Goal: Task Accomplishment & Management: Use online tool/utility

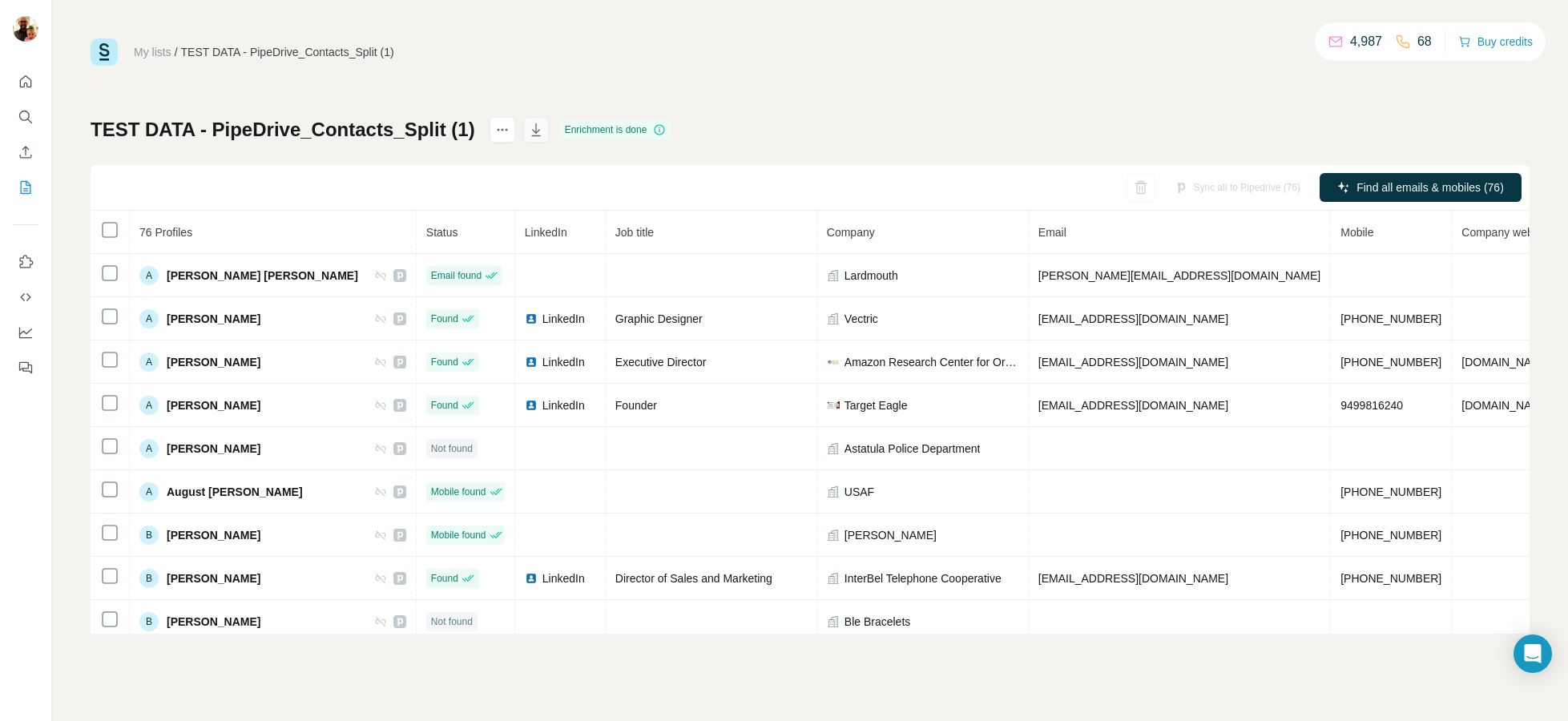
click at [528, 134] on icon "button" at bounding box center [536, 130] width 16 height 16
click at [24, 166] on button "Enrich CSV" at bounding box center [26, 151] width 26 height 28
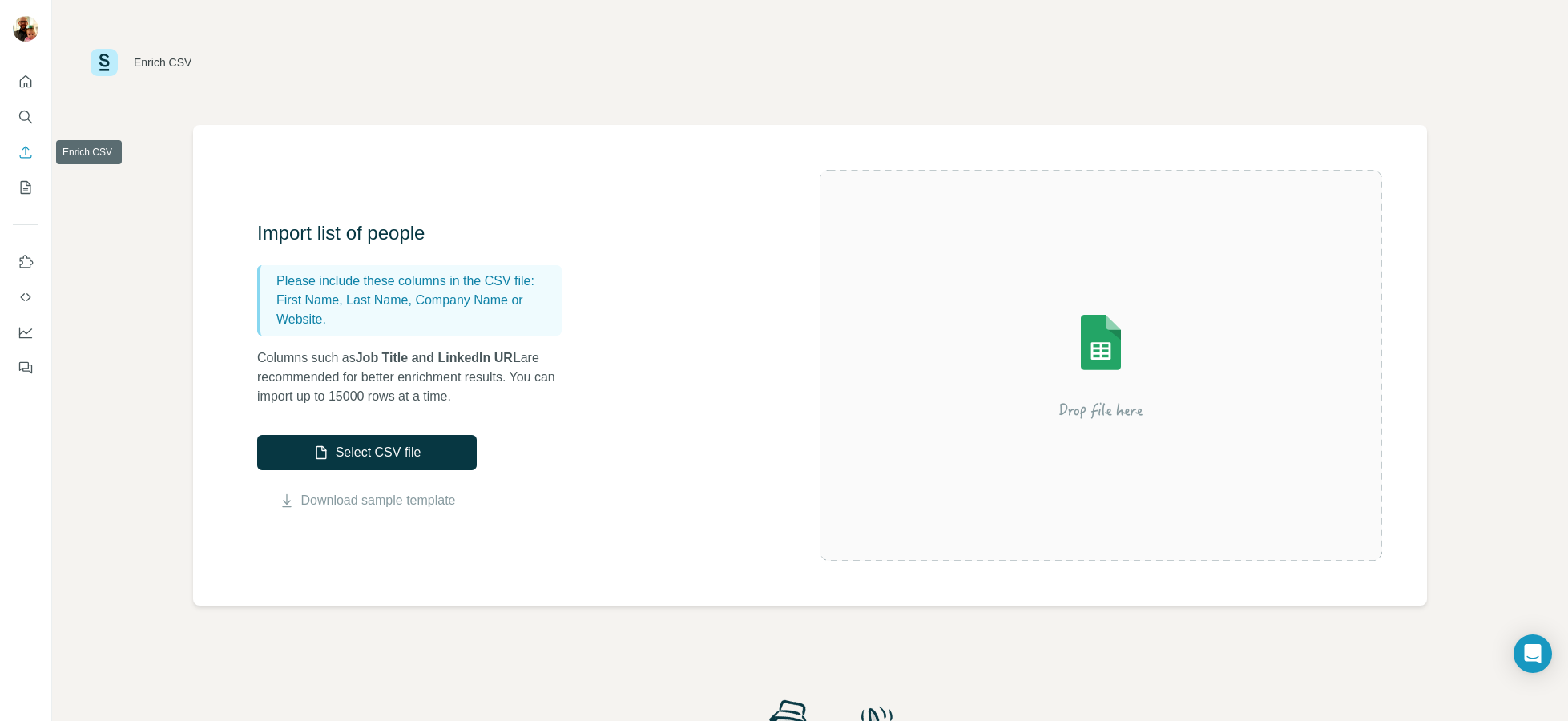
click at [23, 157] on icon "Enrich CSV" at bounding box center [26, 152] width 16 height 16
click at [537, 369] on p "Columns such as Job Title and LinkedIn URL are recommended for better enrichmen…" at bounding box center [417, 376] width 320 height 58
click at [18, 188] on icon "My lists" at bounding box center [26, 188] width 16 height 16
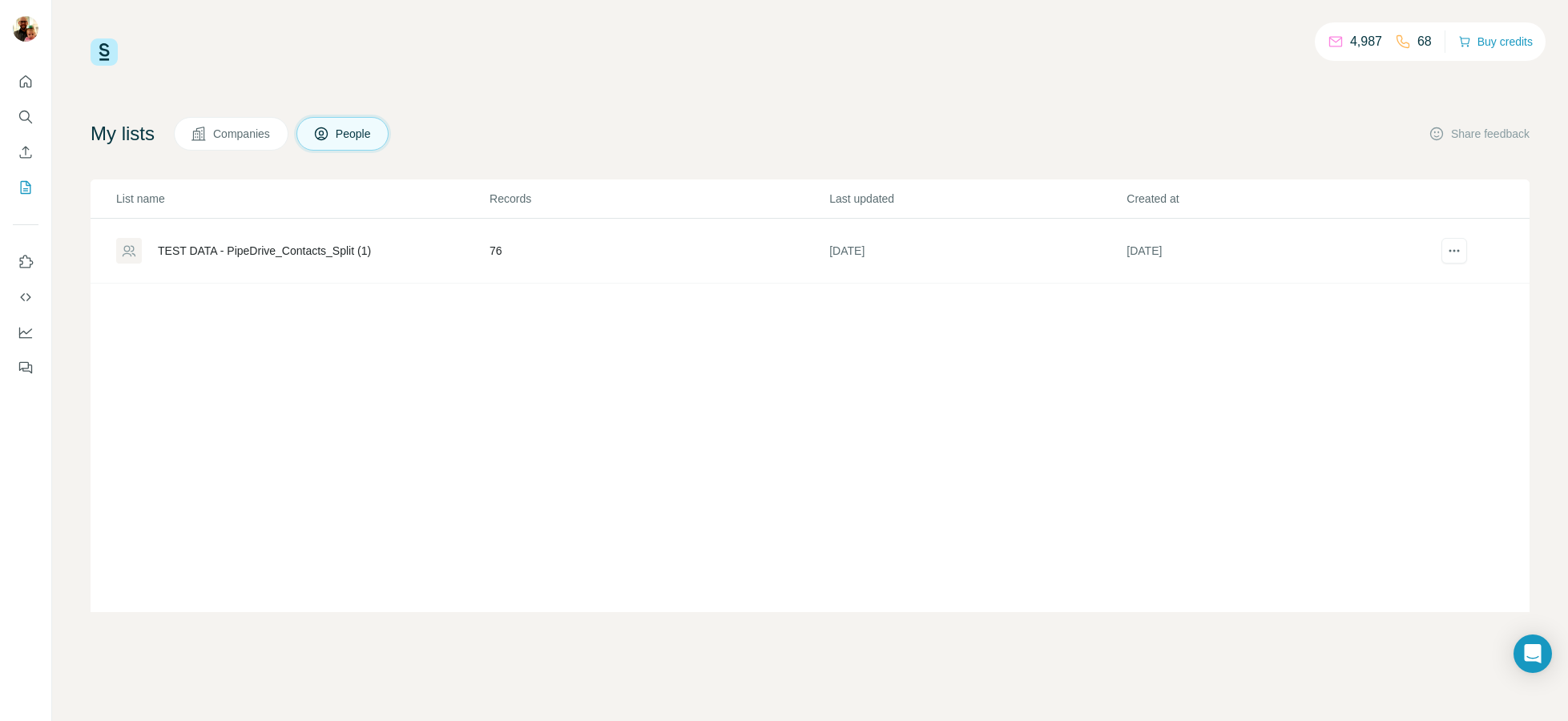
click at [360, 254] on div "TEST DATA - PipeDrive_Contacts_Split (1)" at bounding box center [264, 250] width 213 height 16
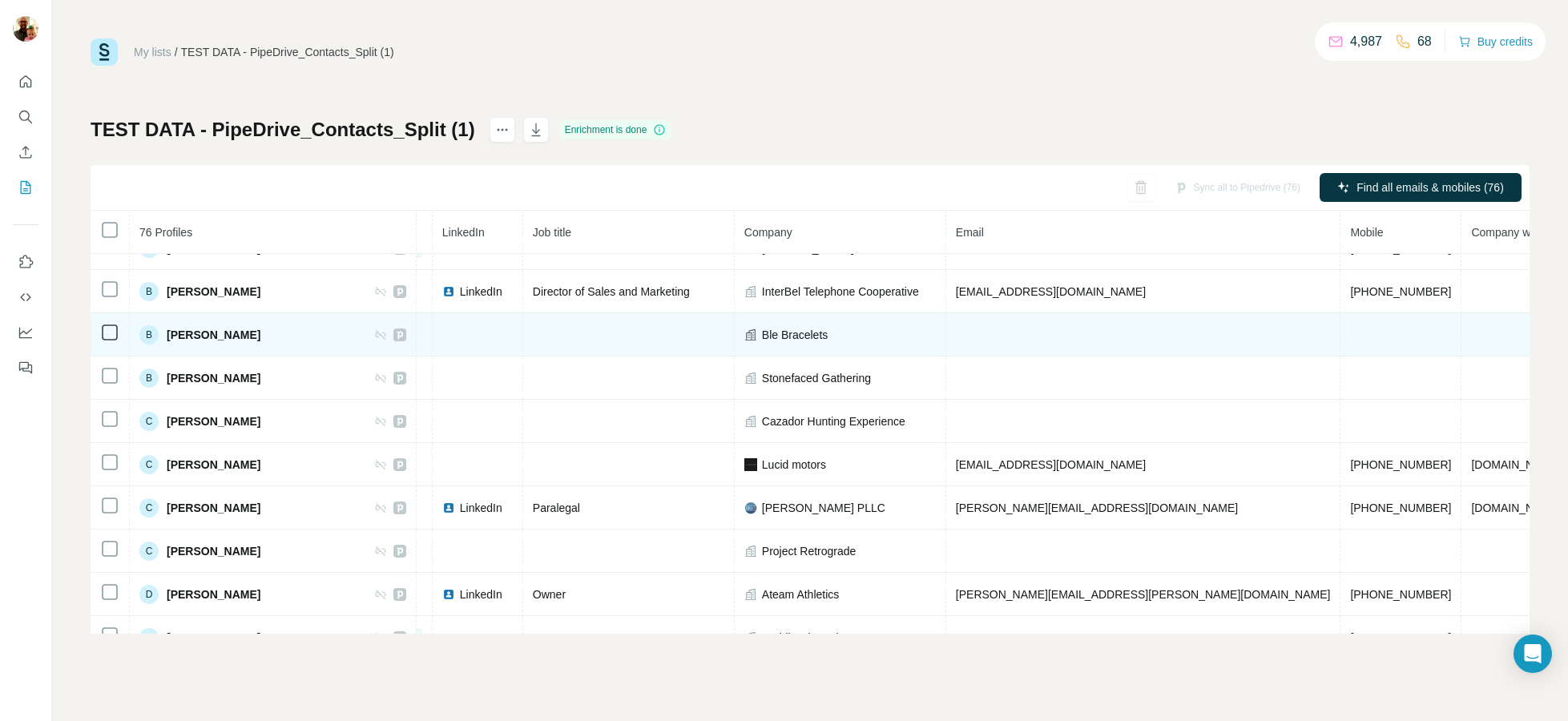
scroll to position [0, 82]
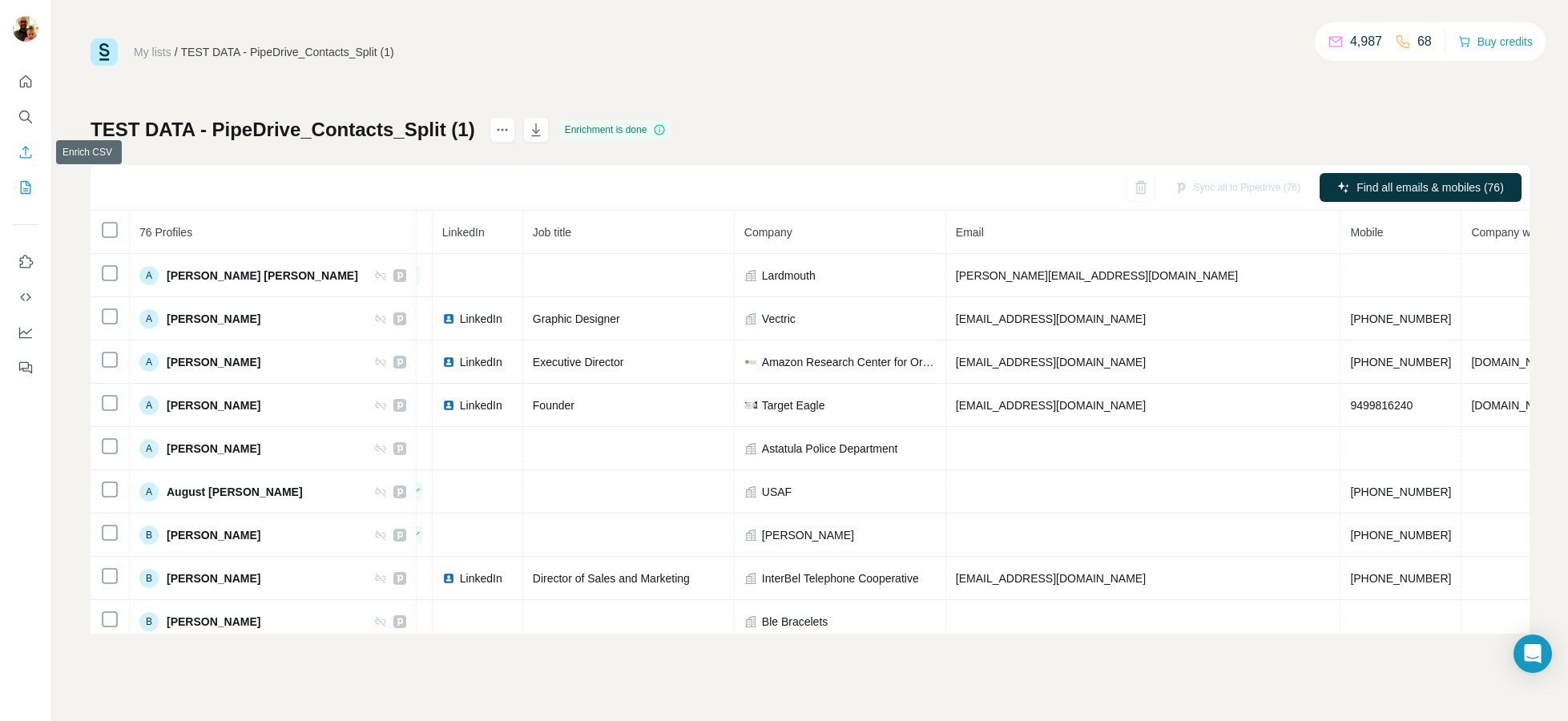
click at [25, 151] on icon "Enrich CSV" at bounding box center [26, 152] width 16 height 16
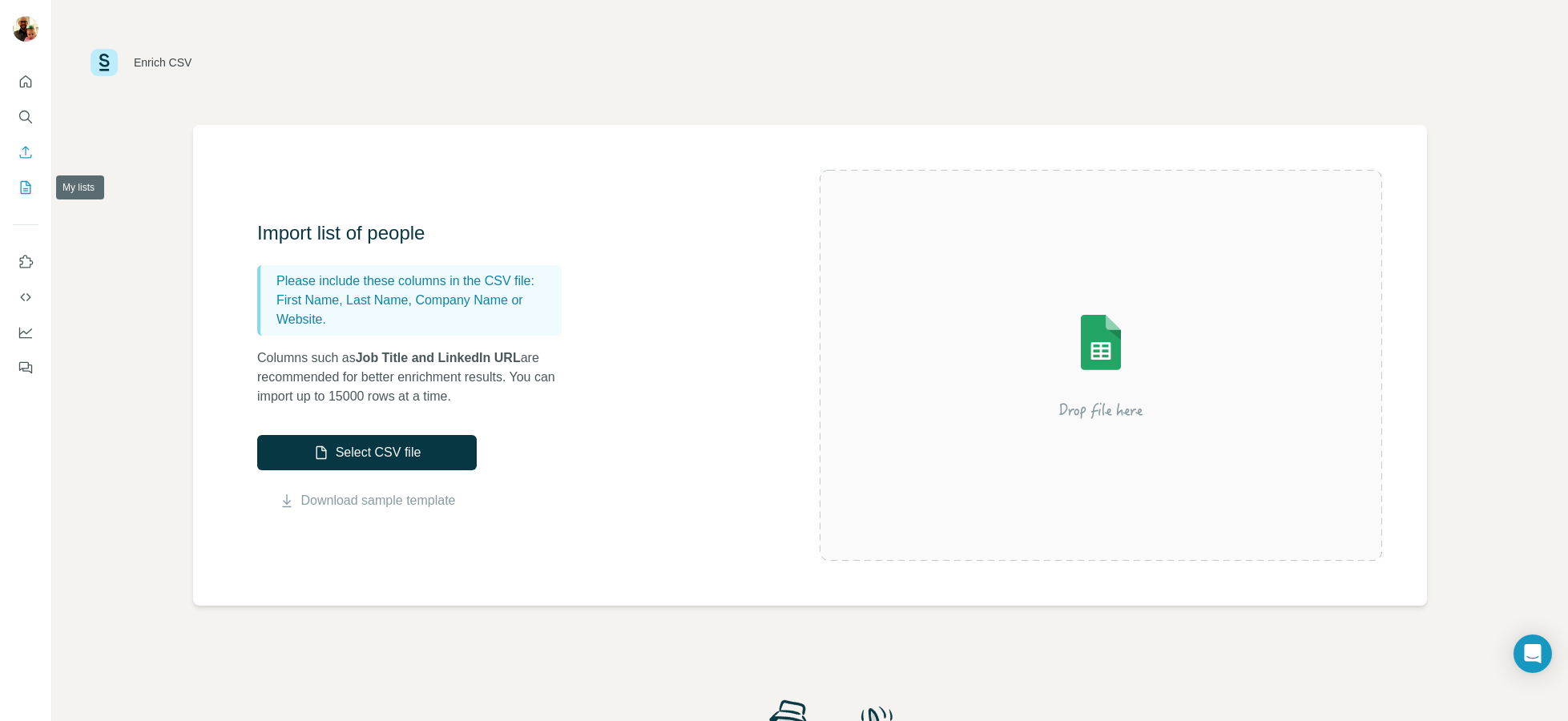
click at [23, 179] on button "My lists" at bounding box center [26, 187] width 26 height 28
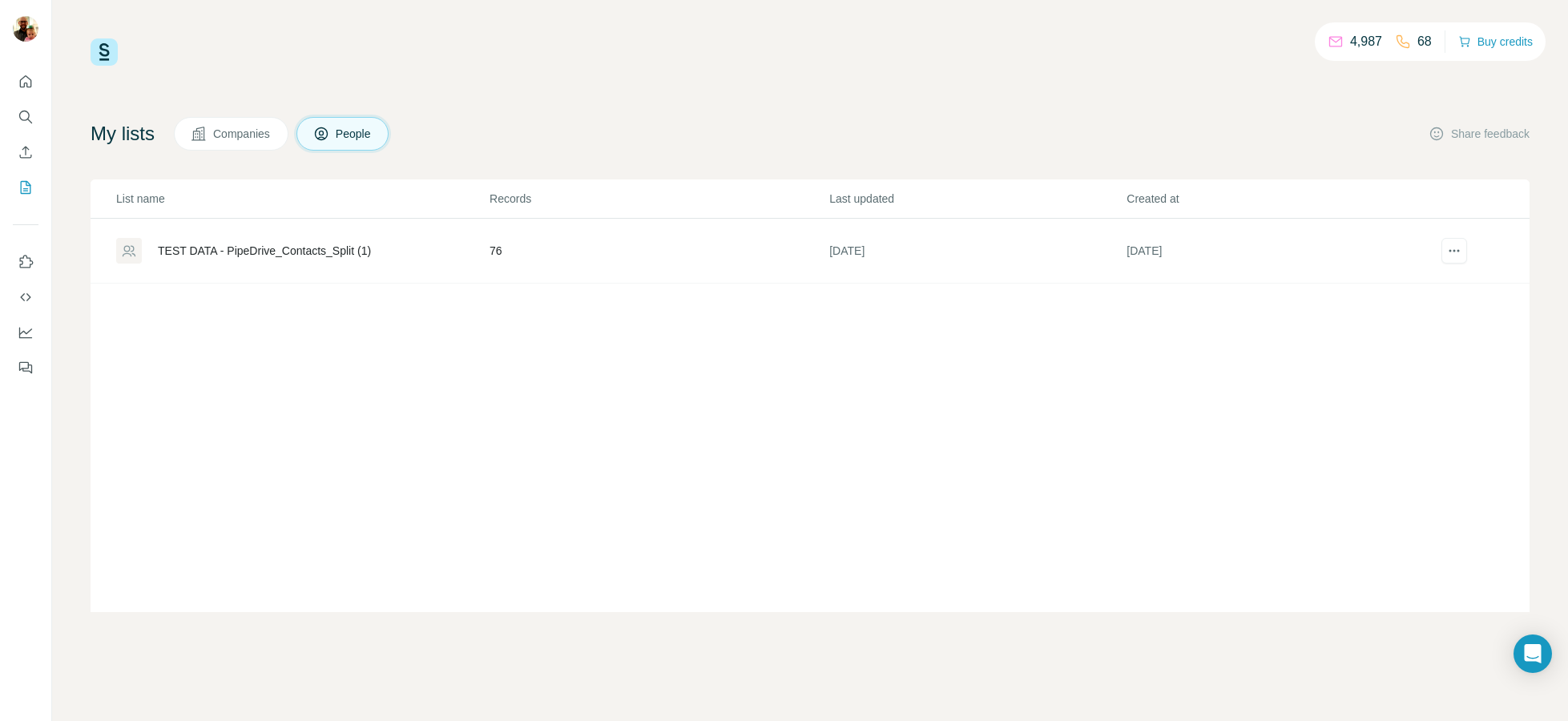
click at [432, 253] on div "TEST DATA - PipeDrive_Contacts_Split (1)" at bounding box center [302, 251] width 372 height 26
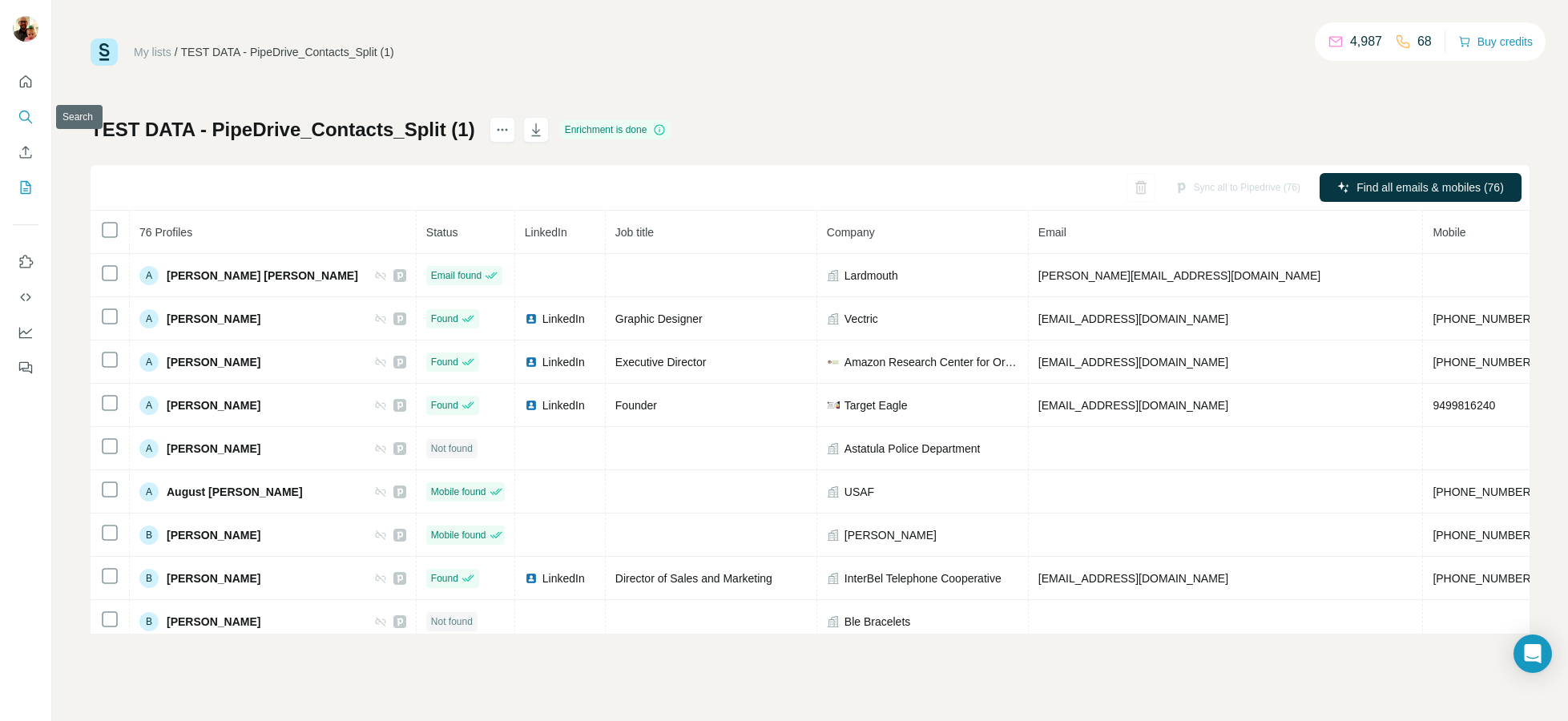
click at [18, 123] on icon "Search" at bounding box center [26, 117] width 16 height 16
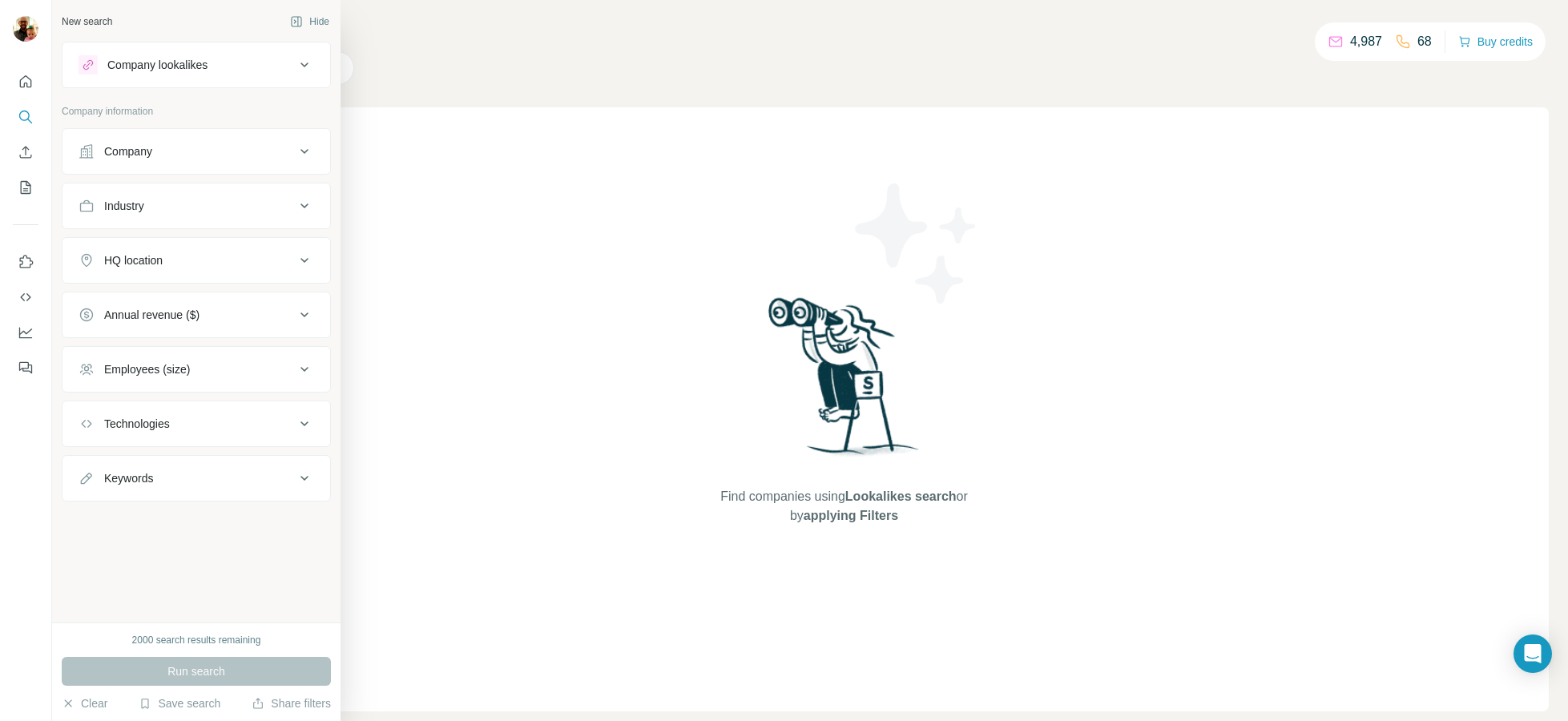
click at [193, 67] on div "Company lookalikes" at bounding box center [157, 65] width 100 height 16
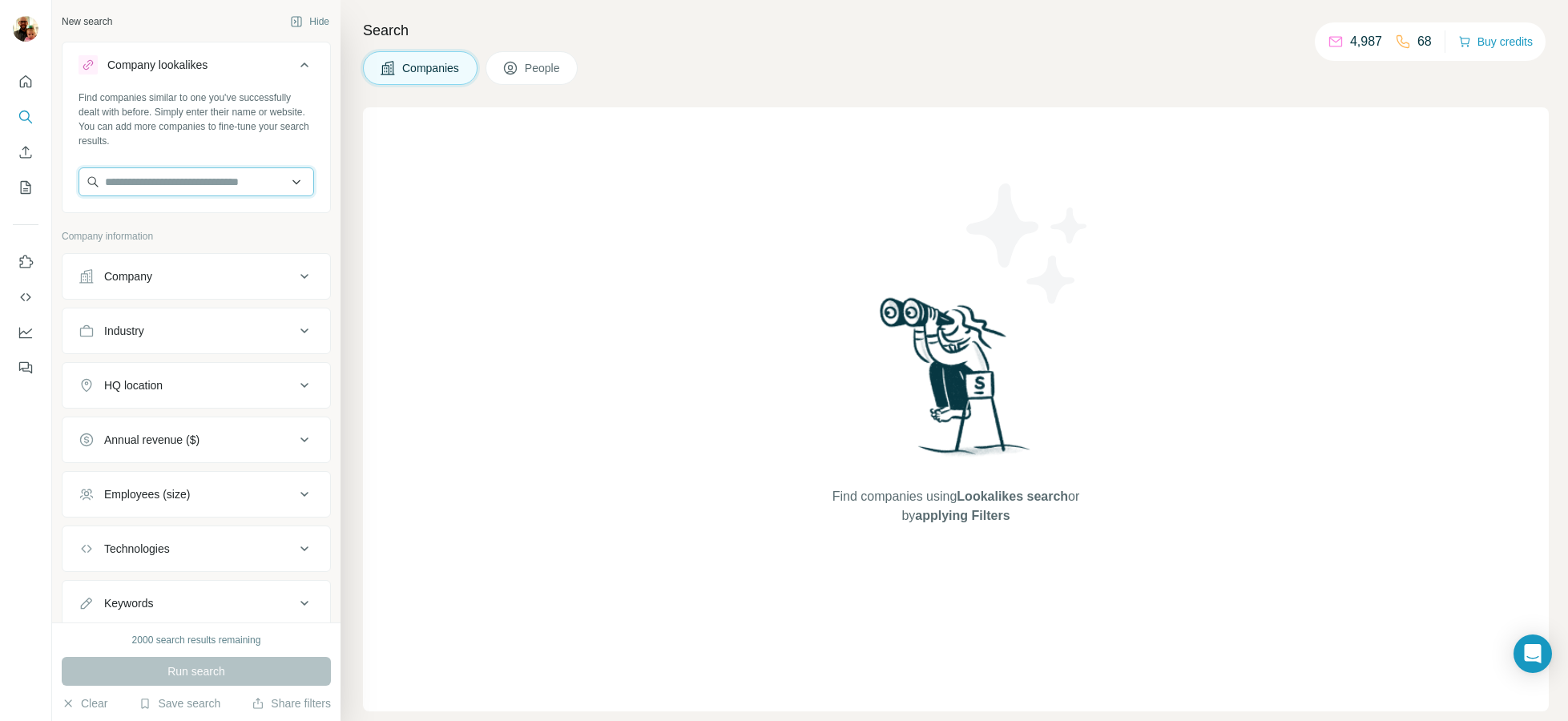
click at [195, 177] on input "text" at bounding box center [197, 181] width 236 height 28
type input "**********"
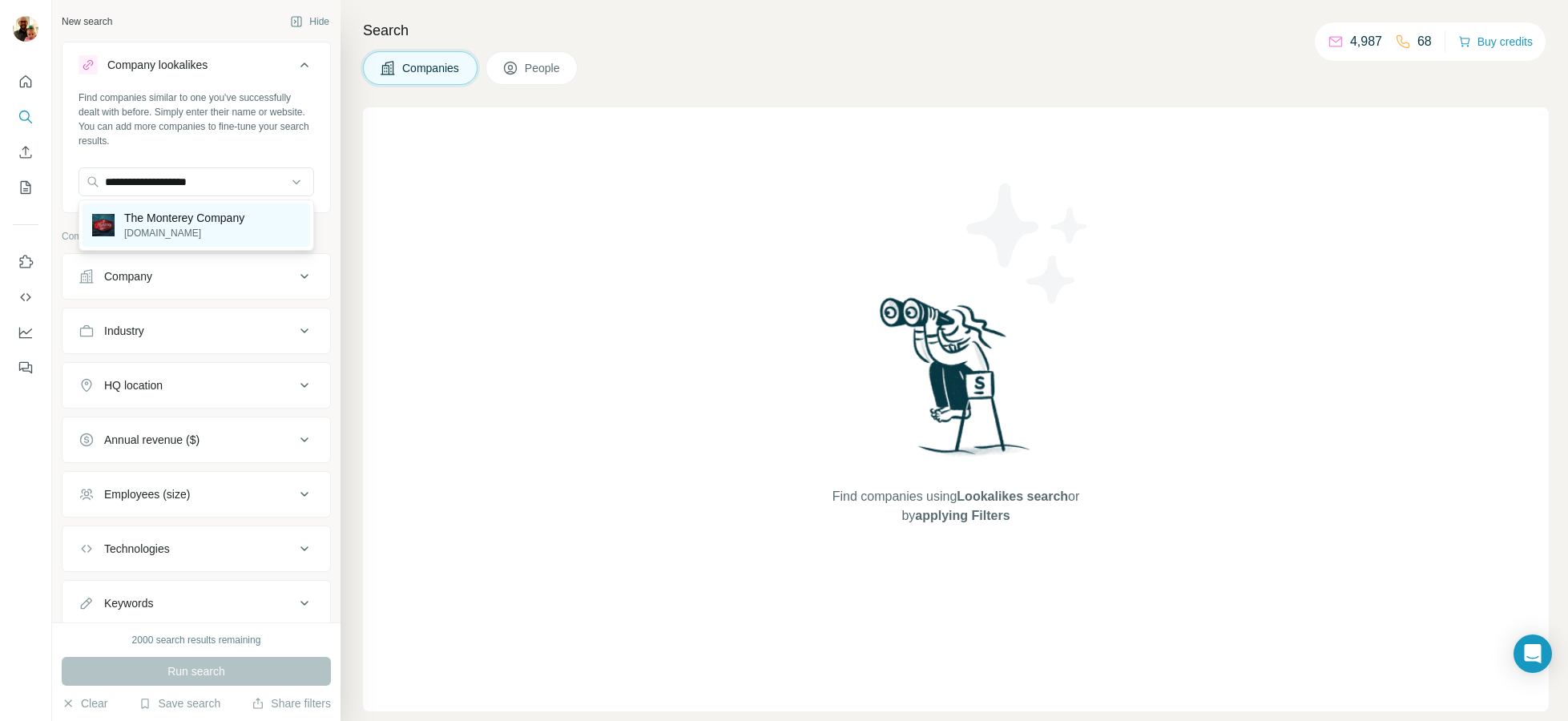
click at [198, 215] on p "The Monterey Company" at bounding box center [185, 218] width 120 height 16
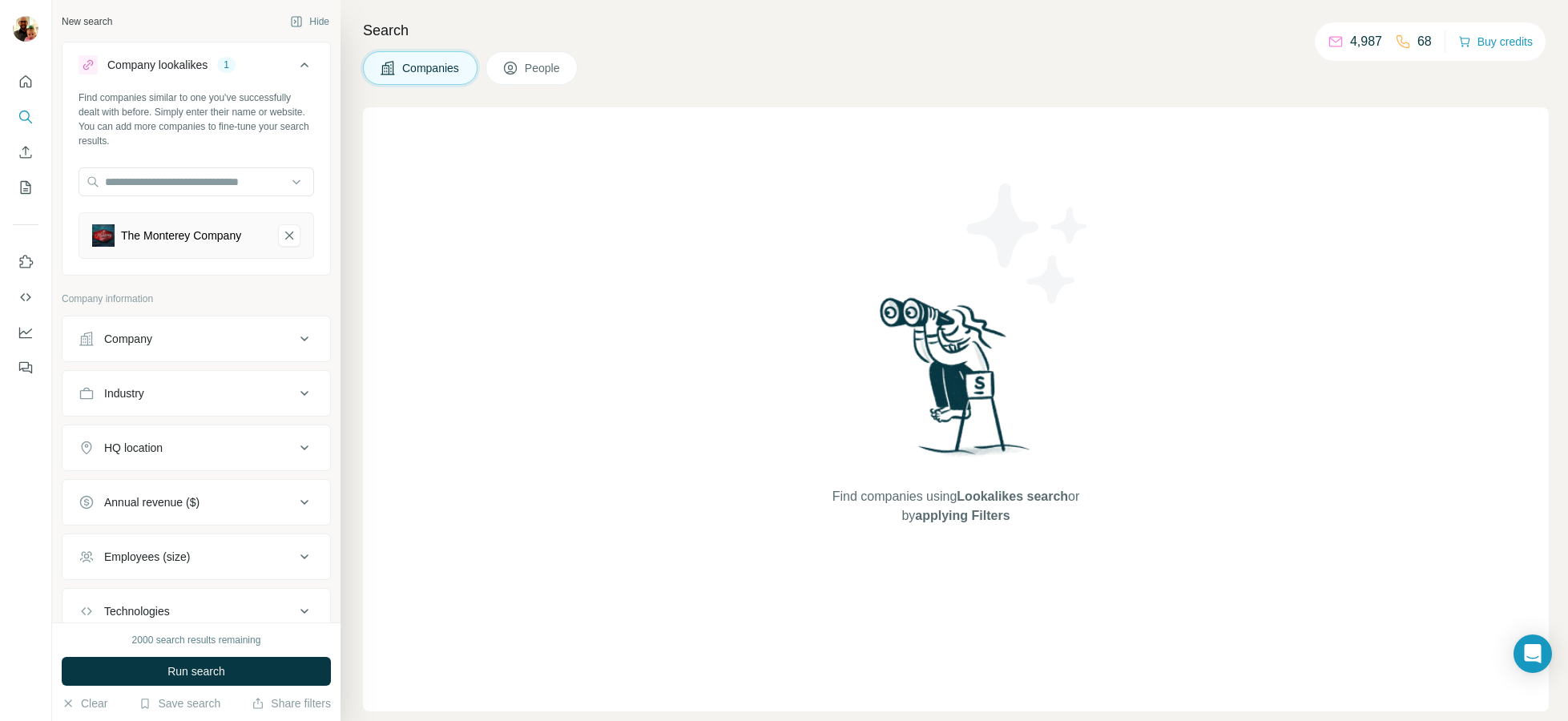
scroll to position [33, 0]
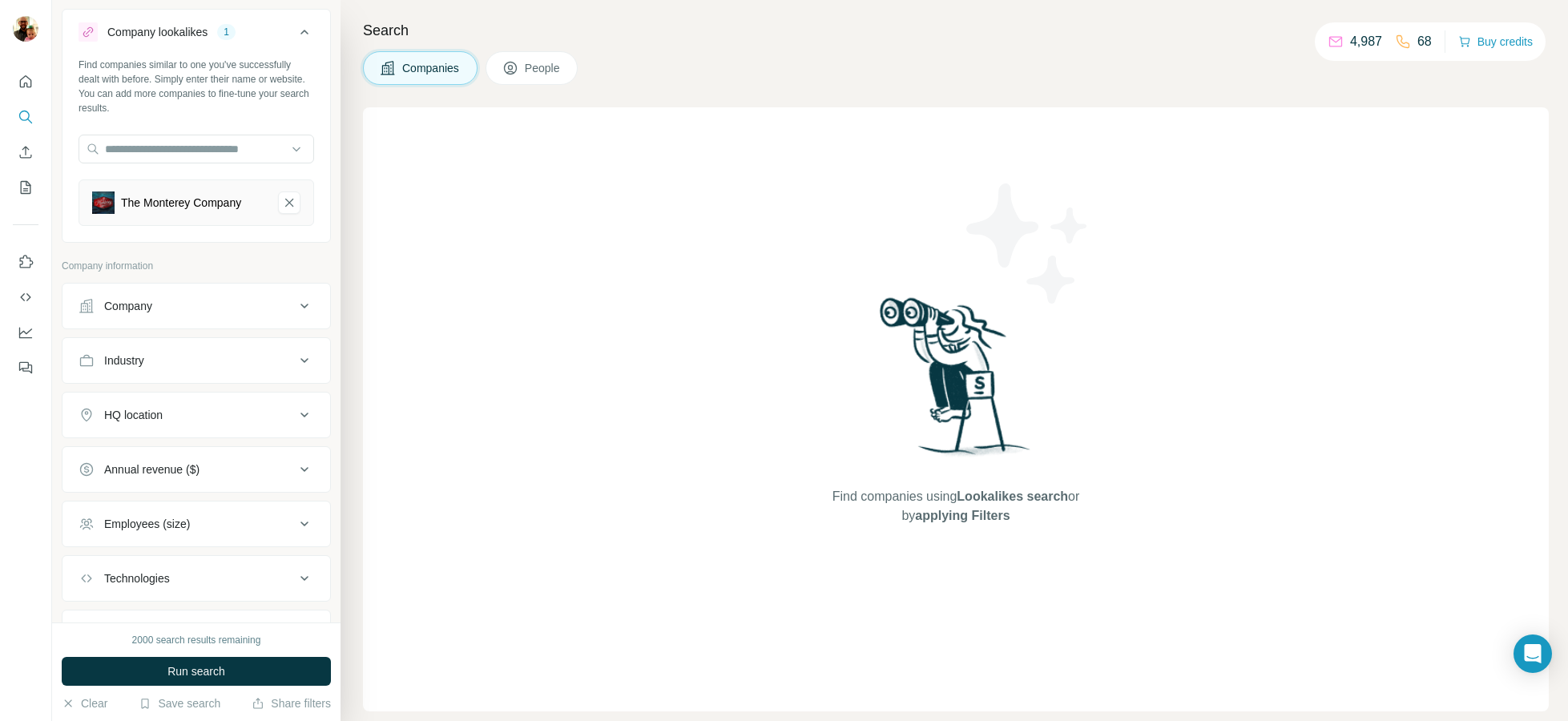
click at [174, 319] on button "Company" at bounding box center [196, 306] width 268 height 38
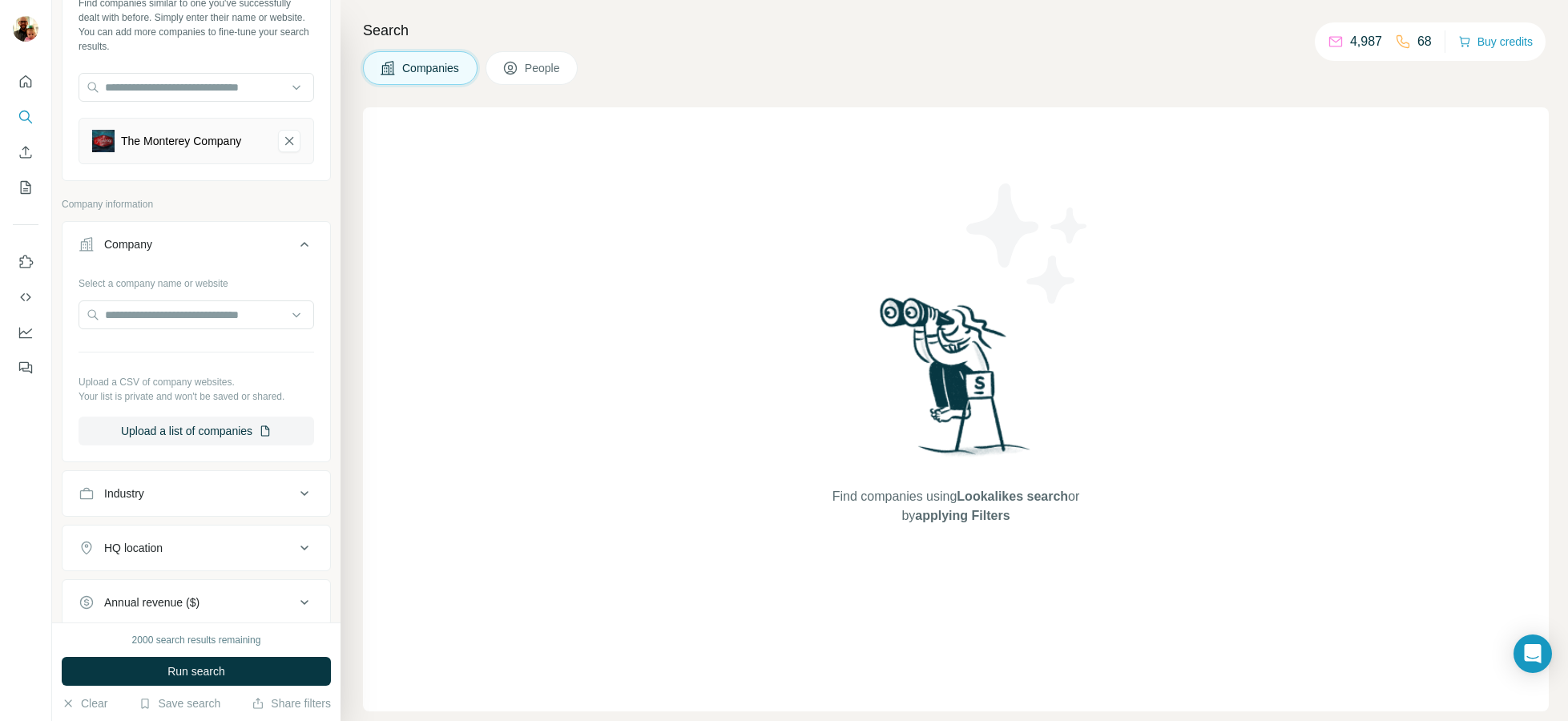
scroll to position [95, 0]
click at [203, 256] on button "Company" at bounding box center [196, 246] width 268 height 45
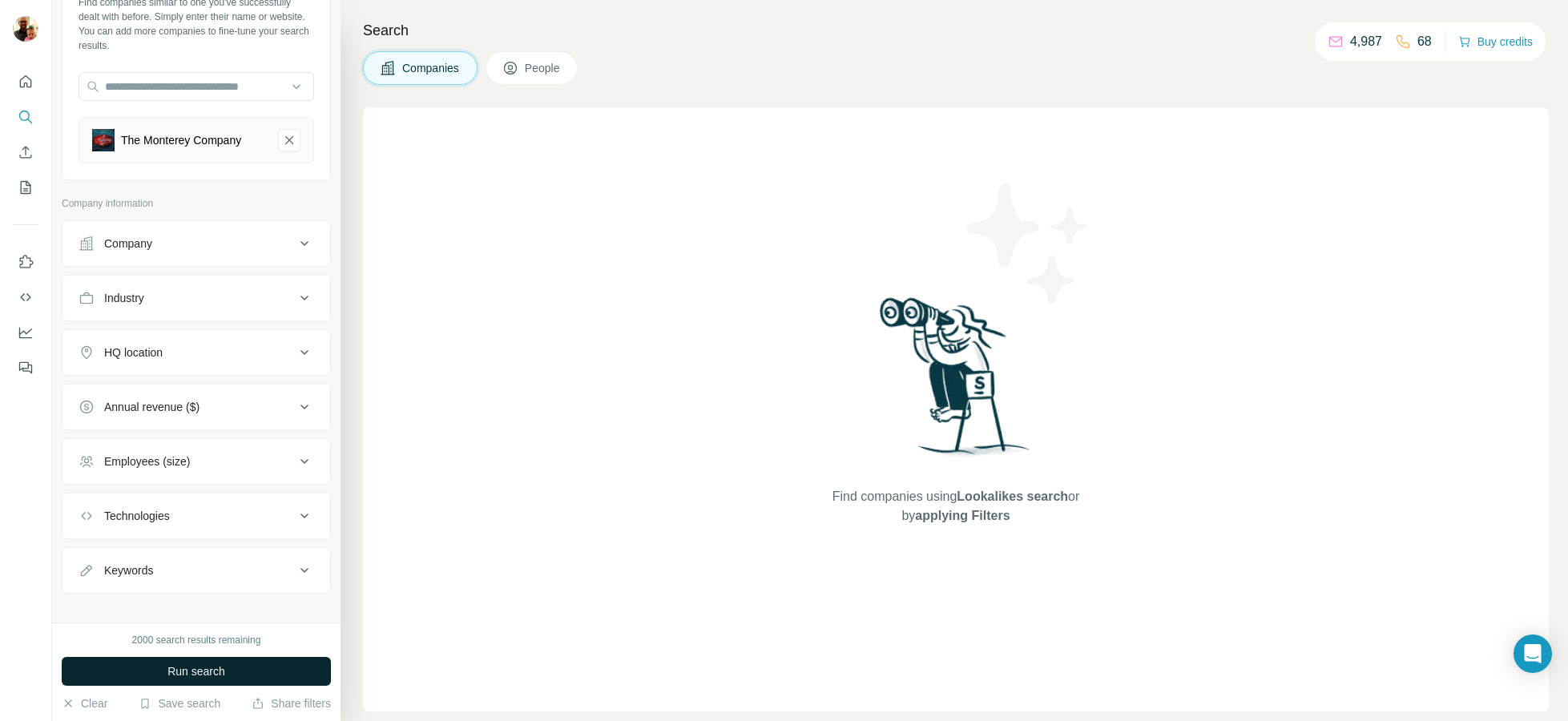
click at [168, 670] on span "Run search" at bounding box center [196, 671] width 58 height 16
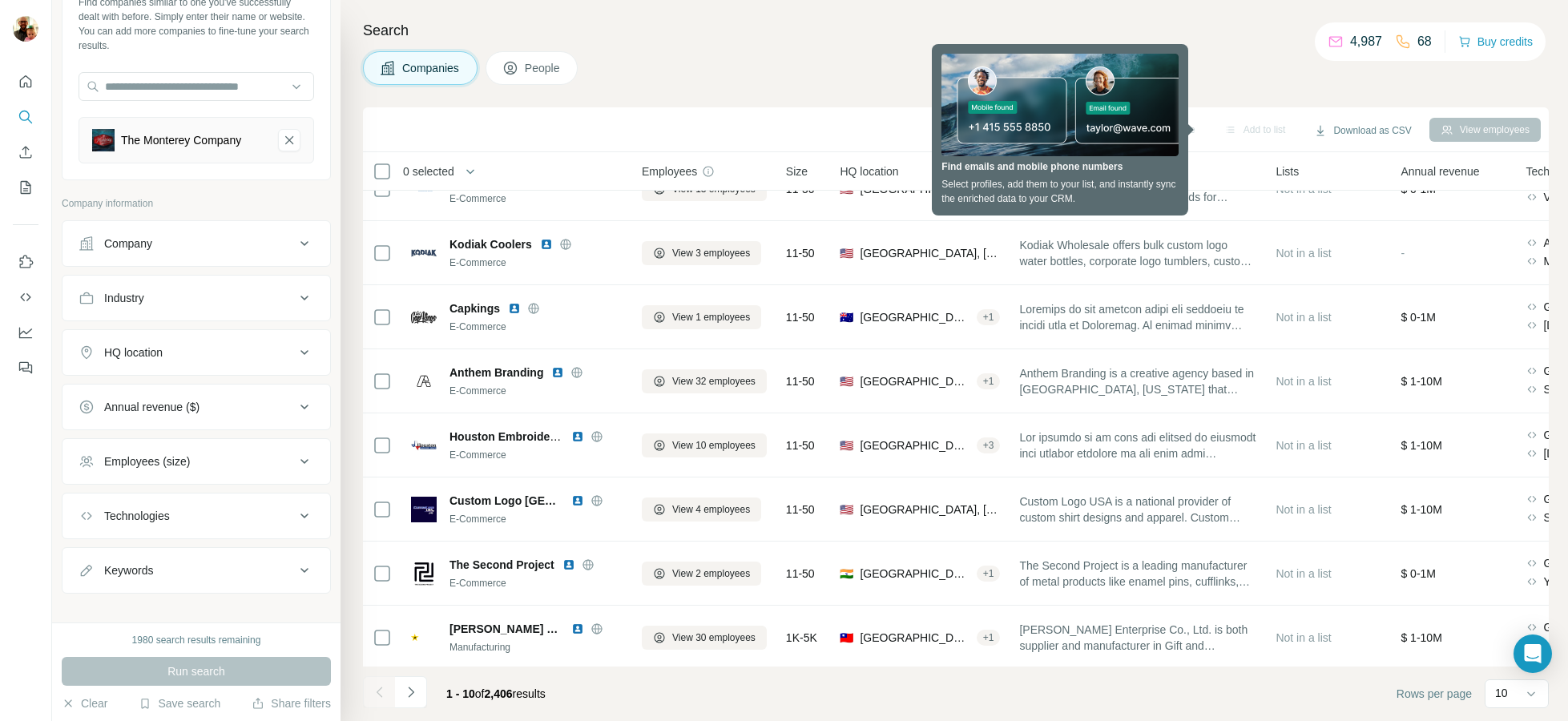
scroll to position [22, 0]
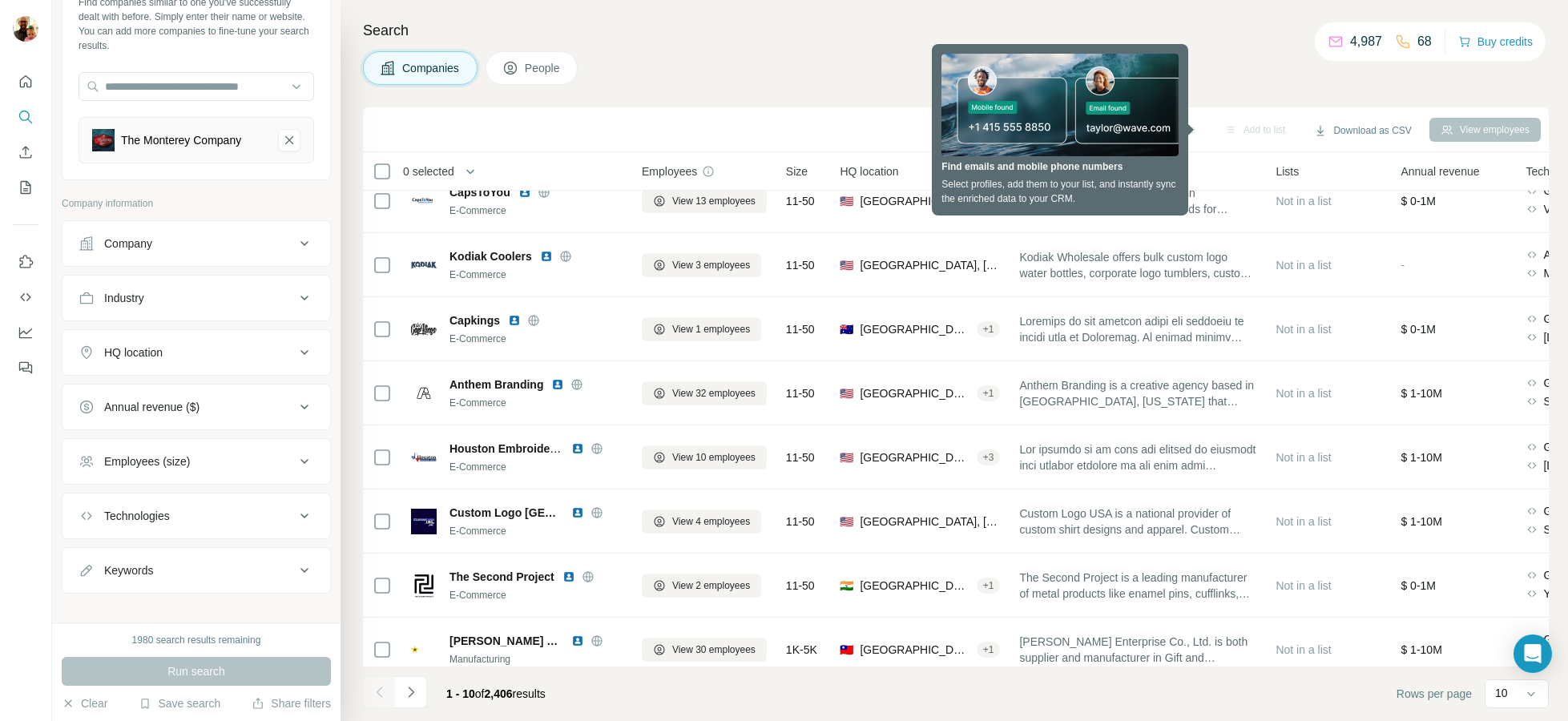
click at [1198, 20] on h4 "Search" at bounding box center [956, 31] width 1186 height 23
click at [912, 58] on div "Companies People" at bounding box center [956, 67] width 1186 height 33
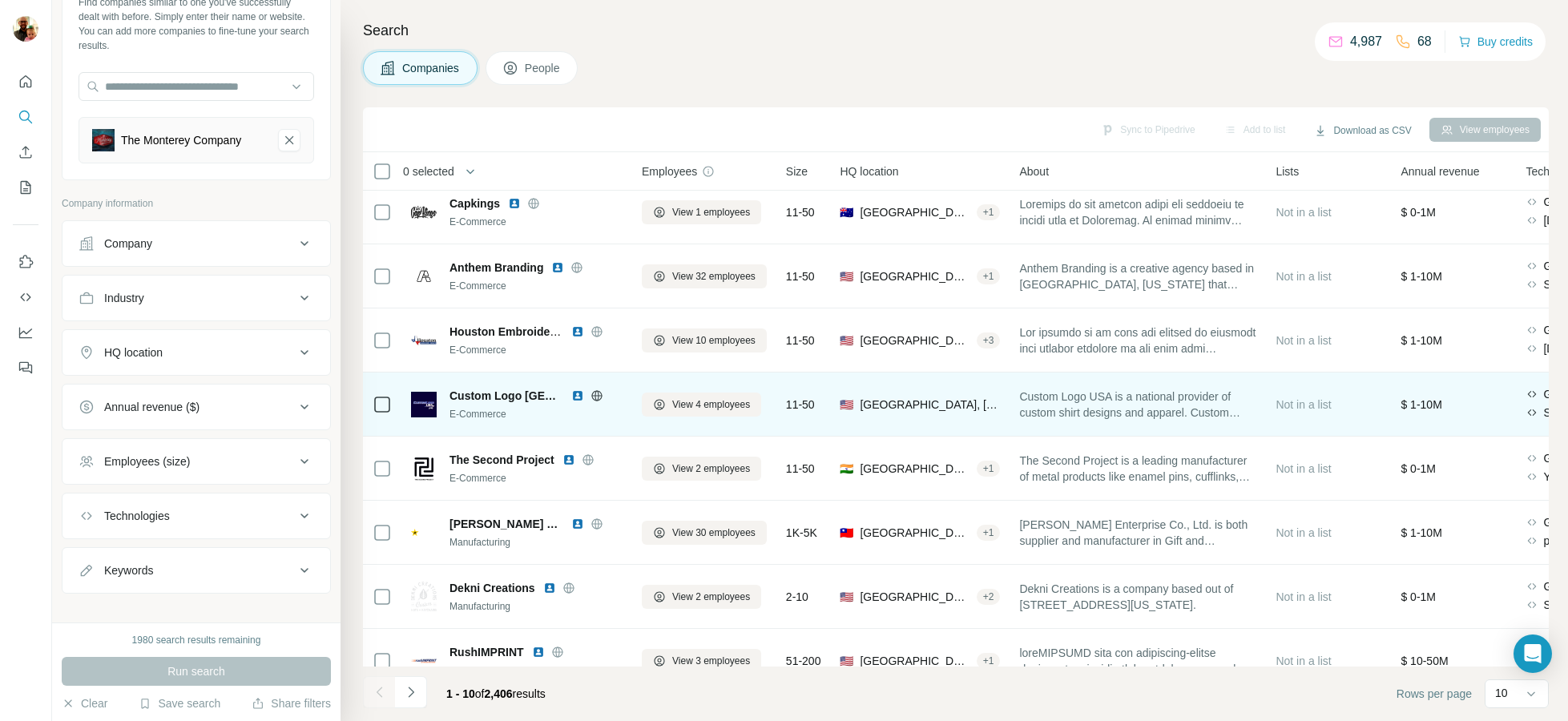
scroll to position [165, 0]
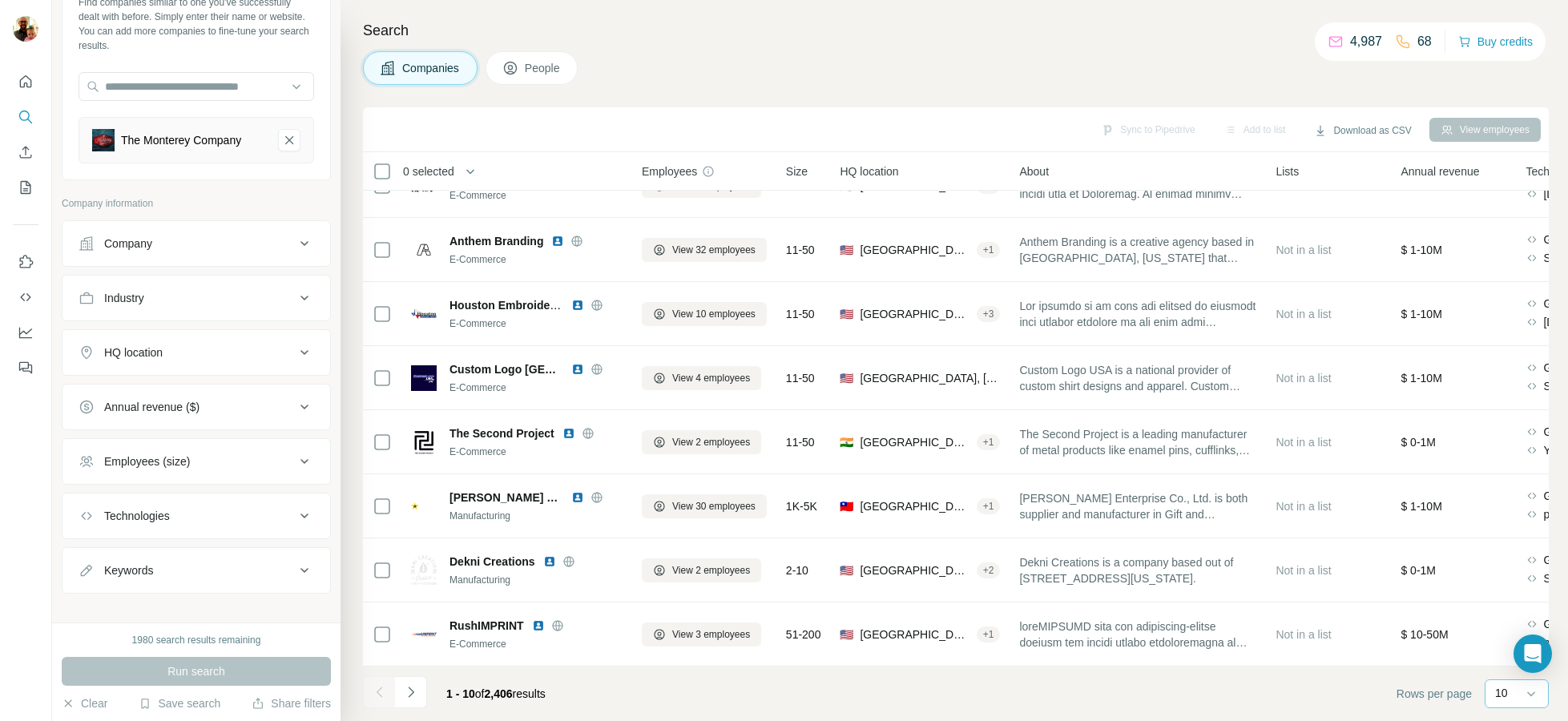
click at [1515, 698] on div "10" at bounding box center [1514, 693] width 40 height 16
click at [1511, 575] on p "60" at bounding box center [1505, 571] width 13 height 16
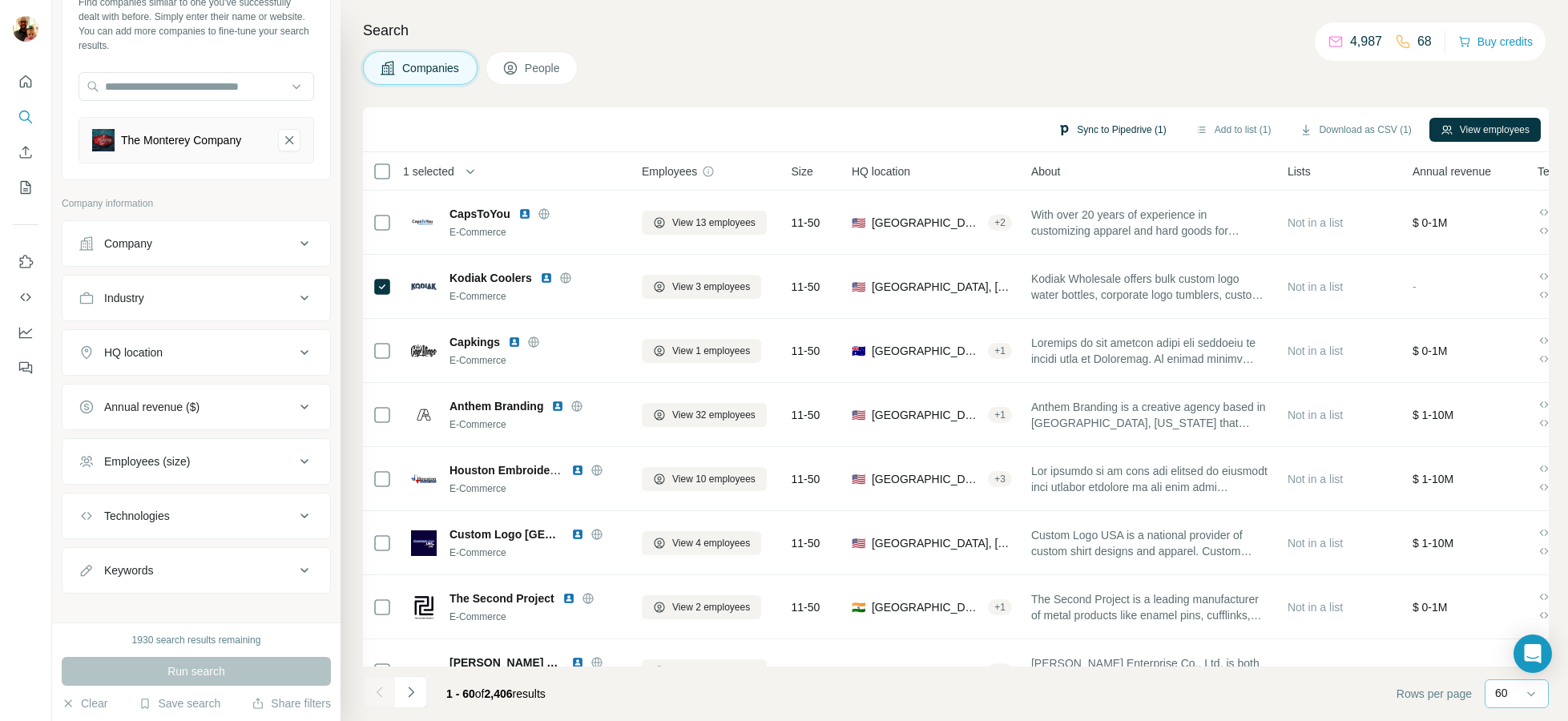
click at [1128, 133] on button "Sync to Pipedrive (1)" at bounding box center [1111, 130] width 131 height 24
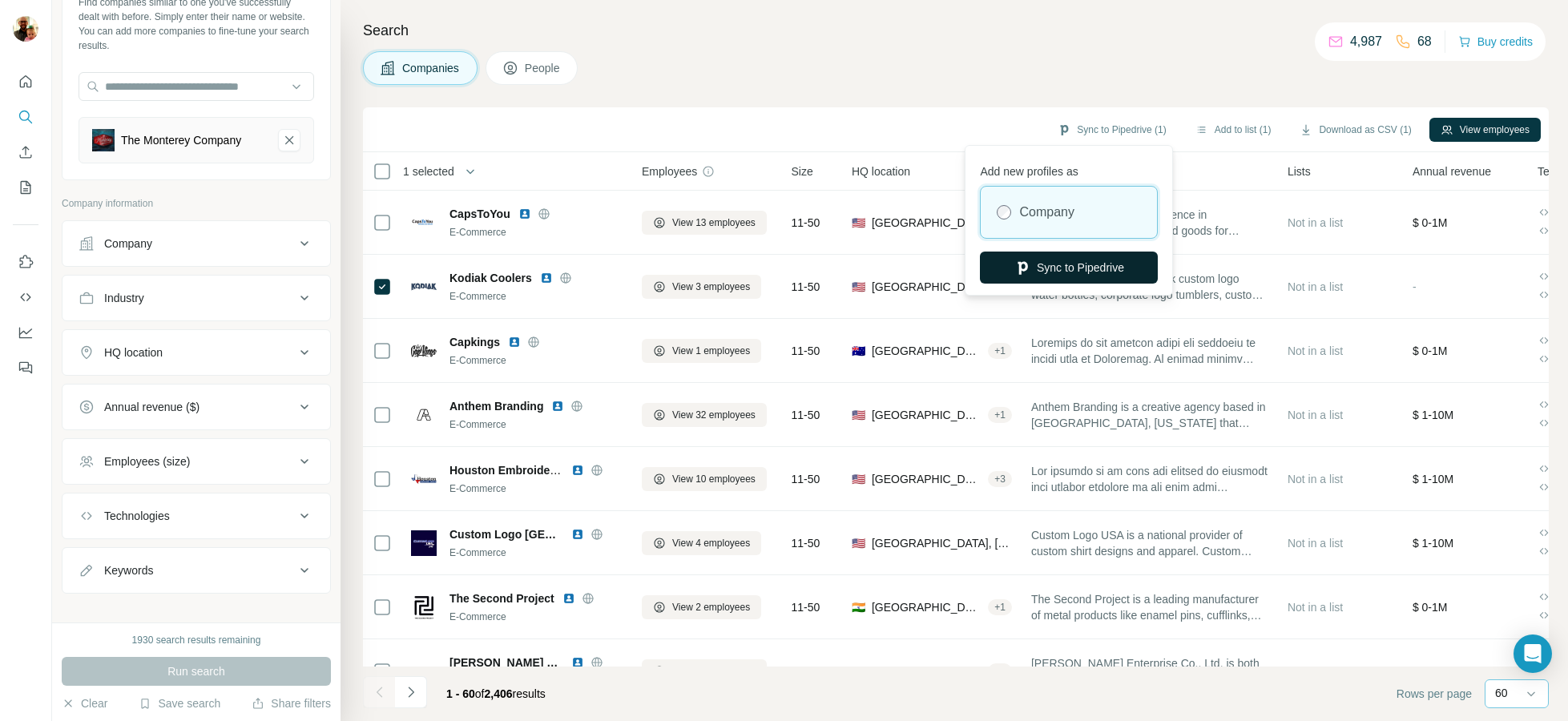
click at [1061, 263] on button "Sync to Pipedrive" at bounding box center [1069, 267] width 178 height 32
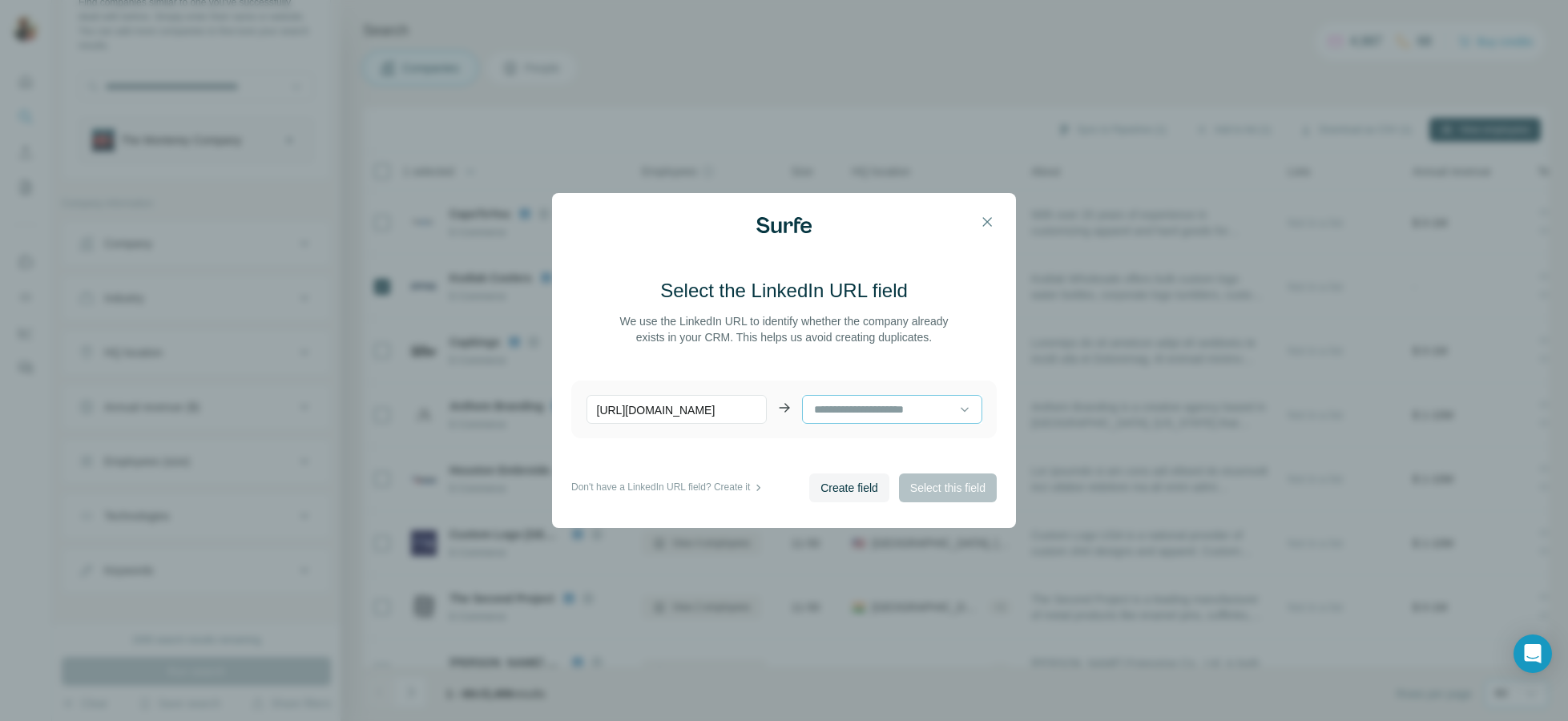
click at [837, 407] on input at bounding box center [886, 410] width 146 height 18
click at [892, 376] on main "Select the LinkedIn URL field We use the LinkedIn URL to identify whether the c…" at bounding box center [783, 376] width 425 height 195
click at [843, 413] on input at bounding box center [886, 410] width 146 height 18
click at [824, 508] on div "Select the LinkedIn URL field We use the LinkedIn URL to identify whether the c…" at bounding box center [784, 360] width 464 height 336
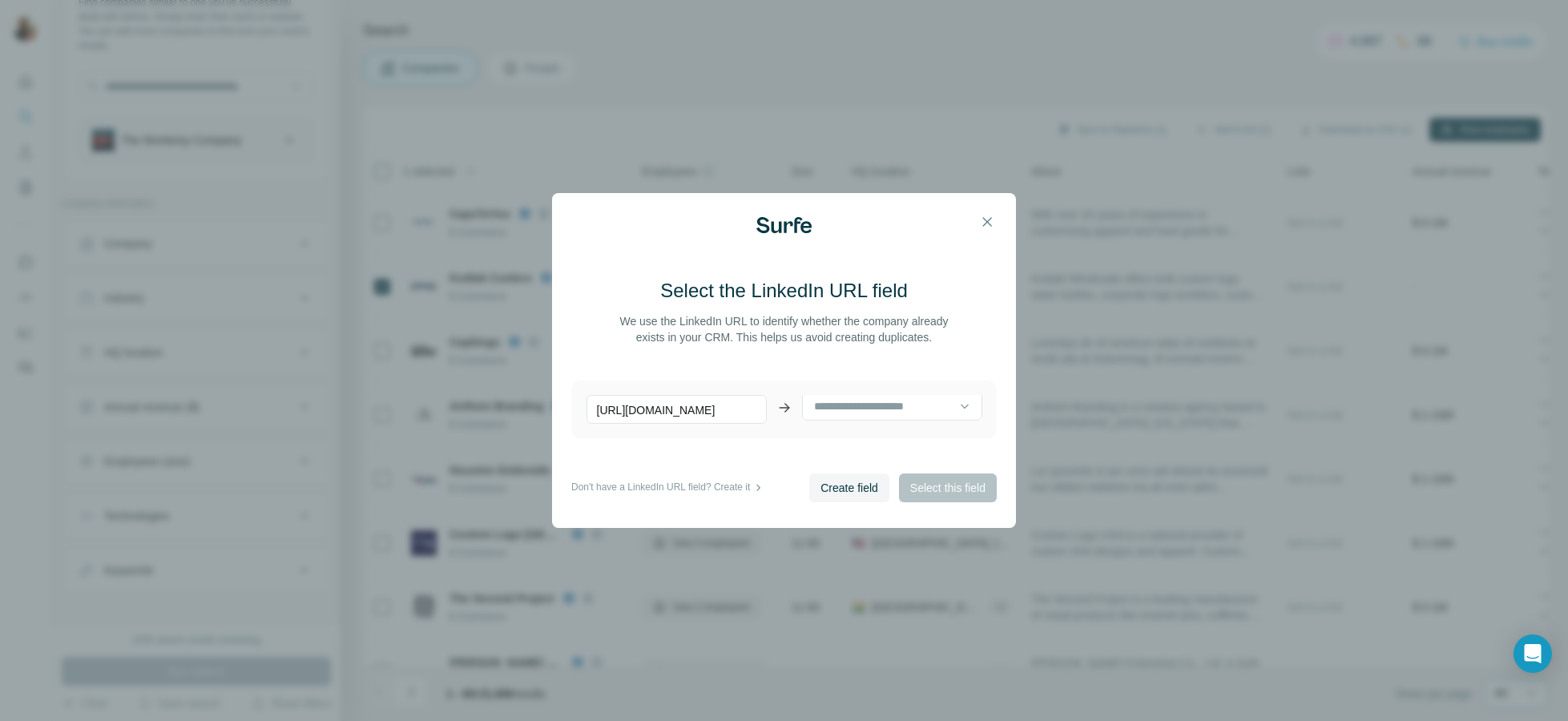
click at [828, 498] on button "Create field" at bounding box center [849, 487] width 81 height 28
click at [915, 486] on span "Select this field" at bounding box center [947, 488] width 76 height 16
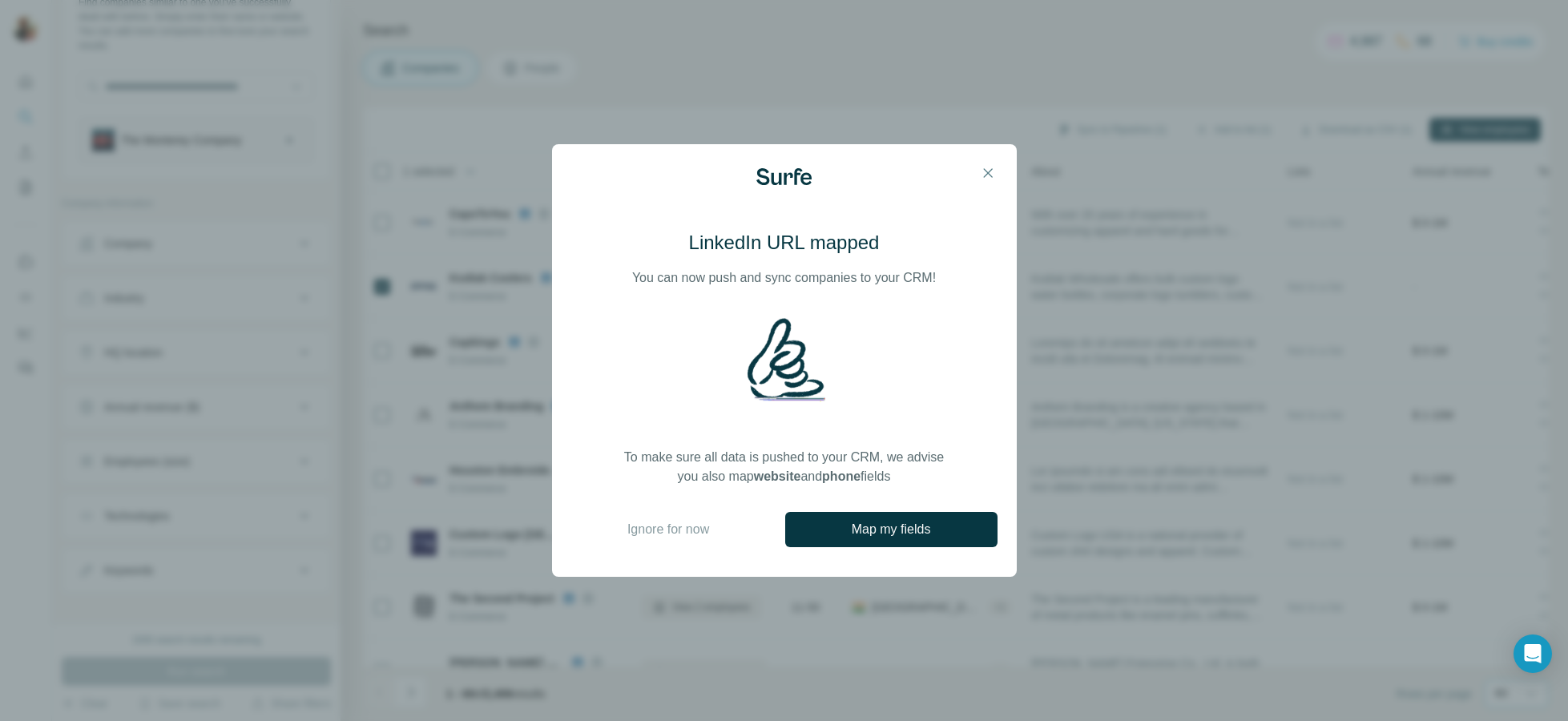
click at [865, 527] on span "Map my fields" at bounding box center [891, 529] width 80 height 20
click at [825, 522] on button "Map my fields" at bounding box center [891, 528] width 212 height 35
click at [993, 179] on icon "button" at bounding box center [988, 173] width 16 height 16
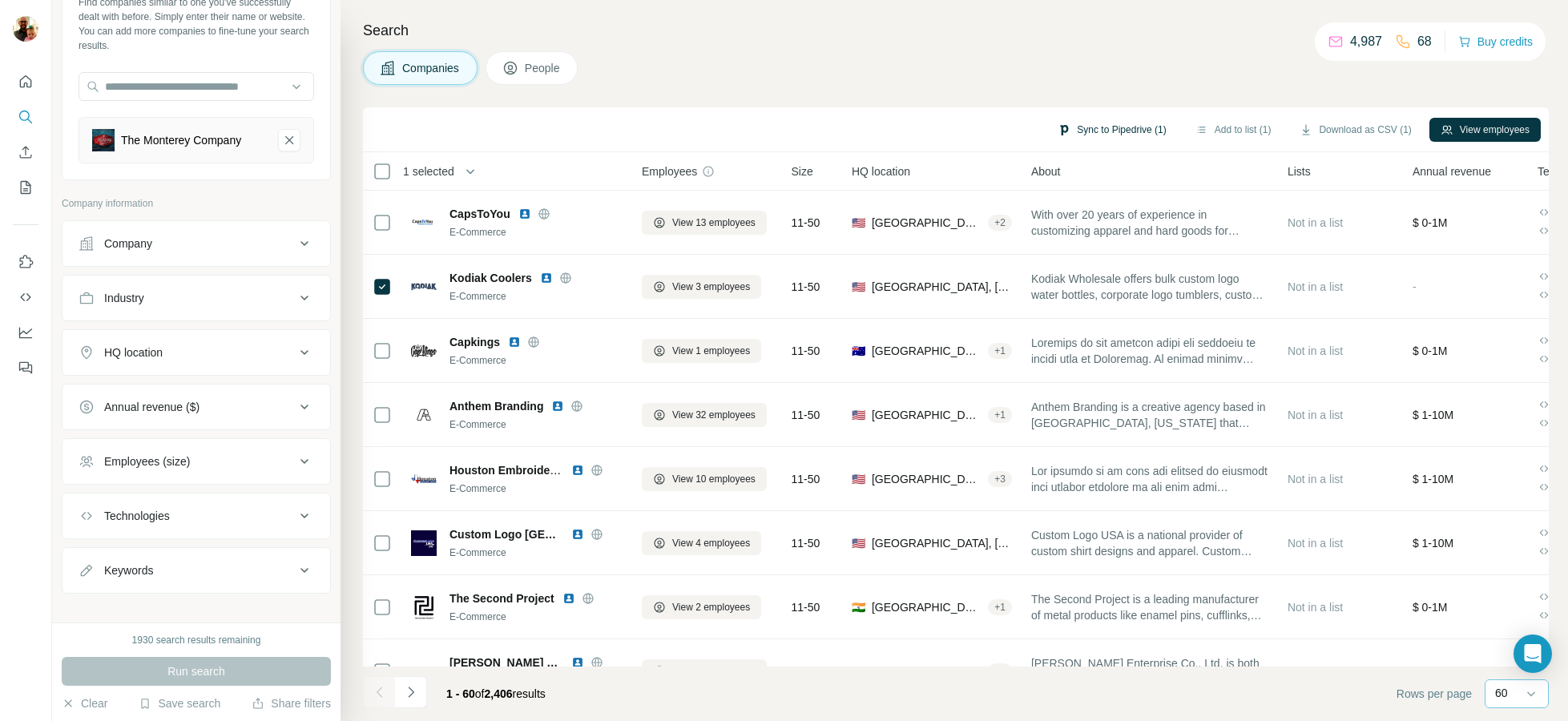
click at [1137, 132] on button "Sync to Pipedrive (1)" at bounding box center [1111, 130] width 131 height 24
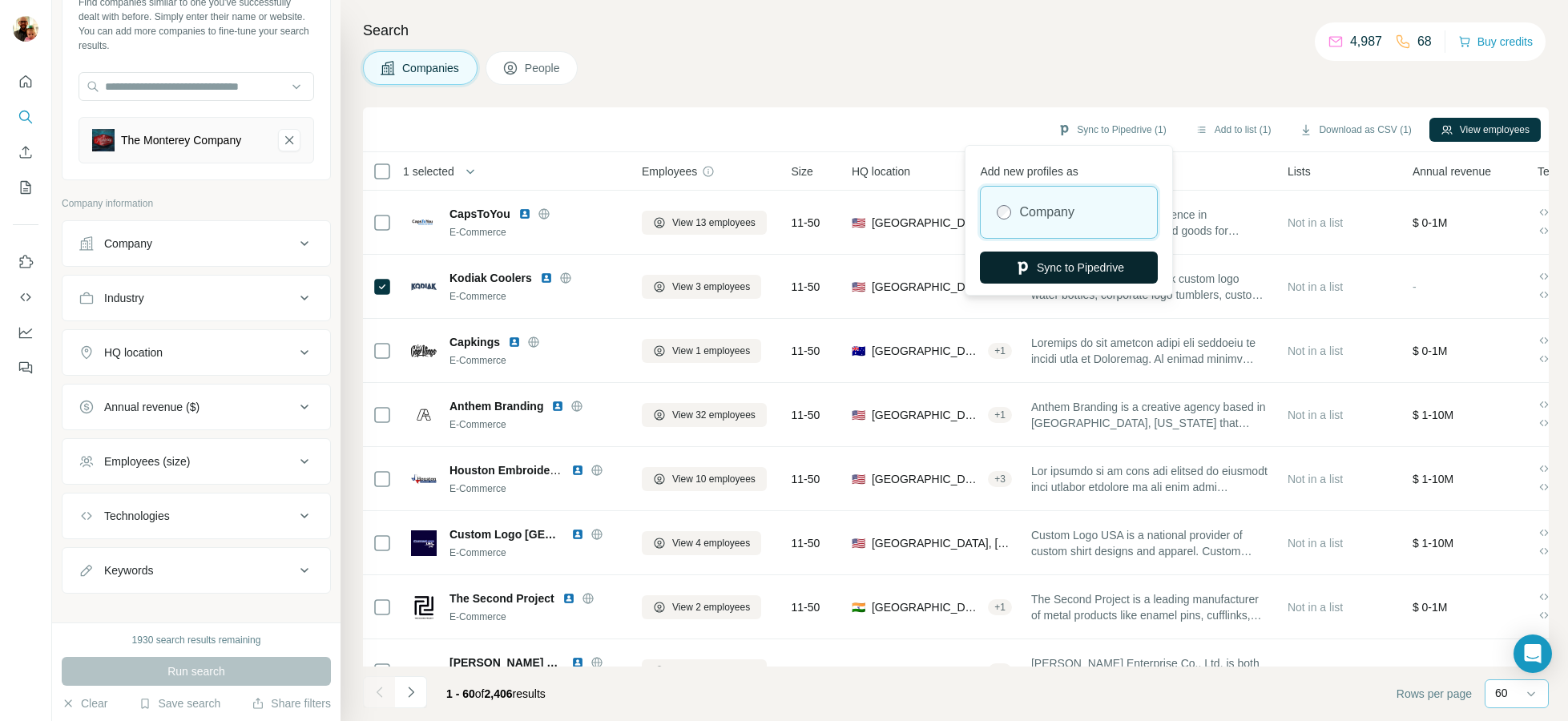
click at [1035, 264] on button "Sync to Pipedrive" at bounding box center [1069, 267] width 178 height 32
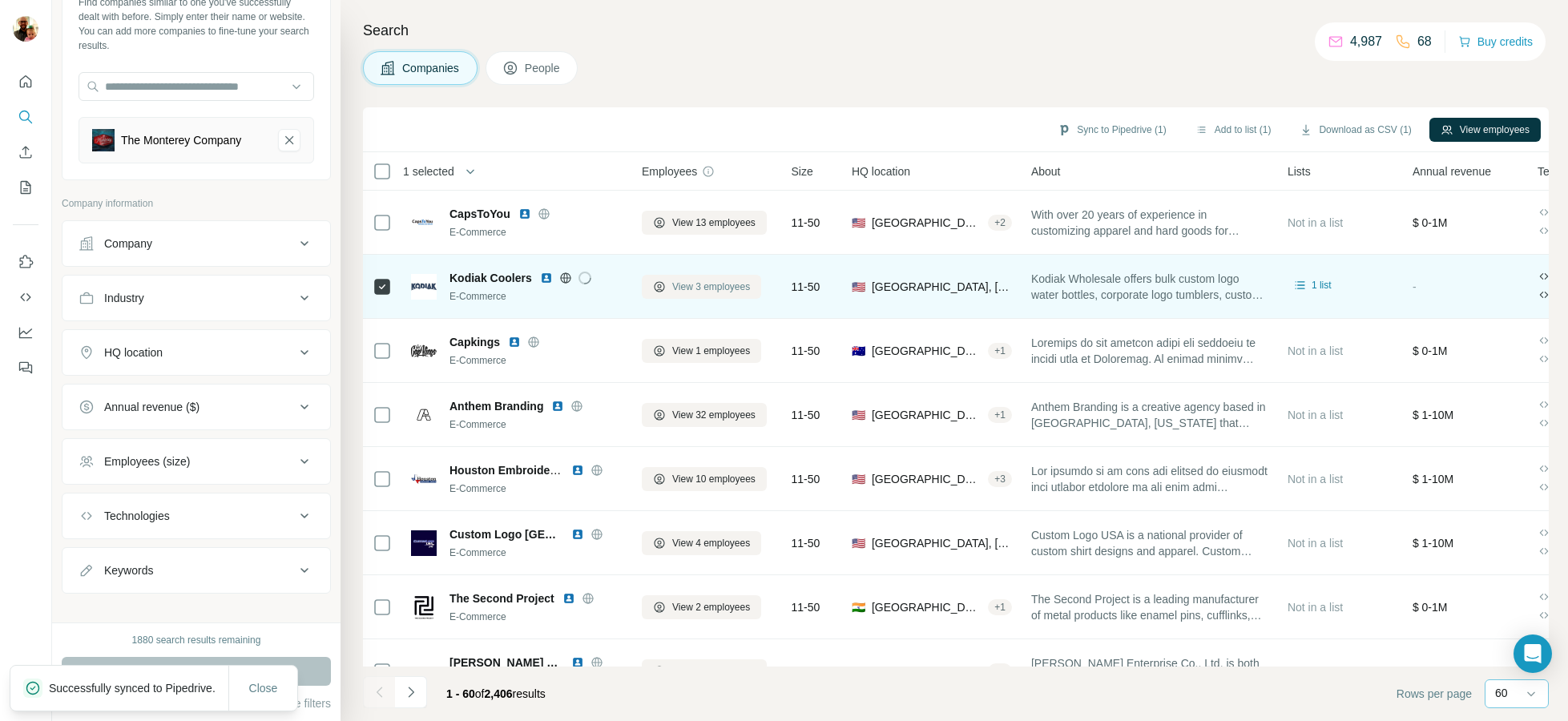
click at [742, 290] on span "View 3 employees" at bounding box center [711, 287] width 78 height 15
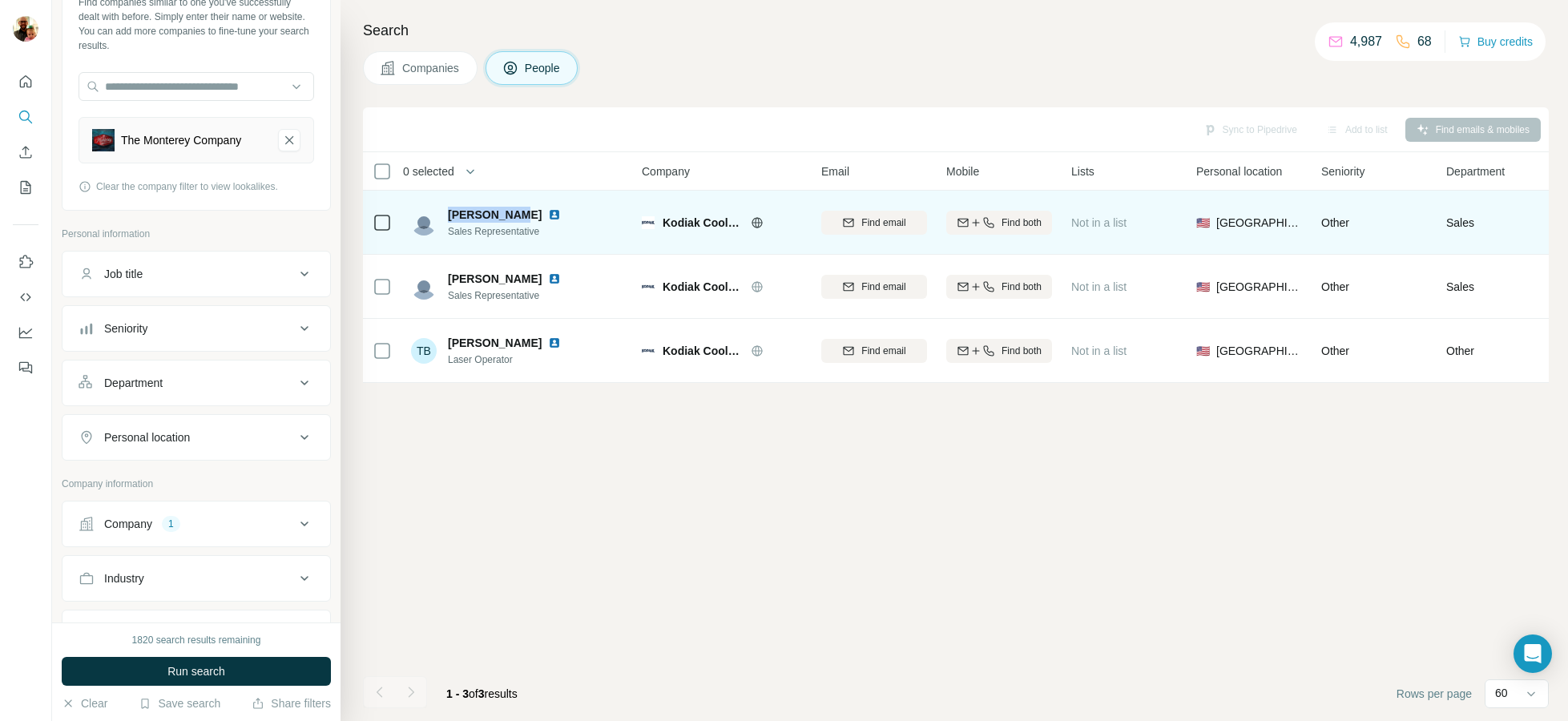
drag, startPoint x: 512, startPoint y: 217, endPoint x: 450, endPoint y: 217, distance: 62.0
click at [450, 217] on span "[PERSON_NAME]" at bounding box center [494, 215] width 94 height 16
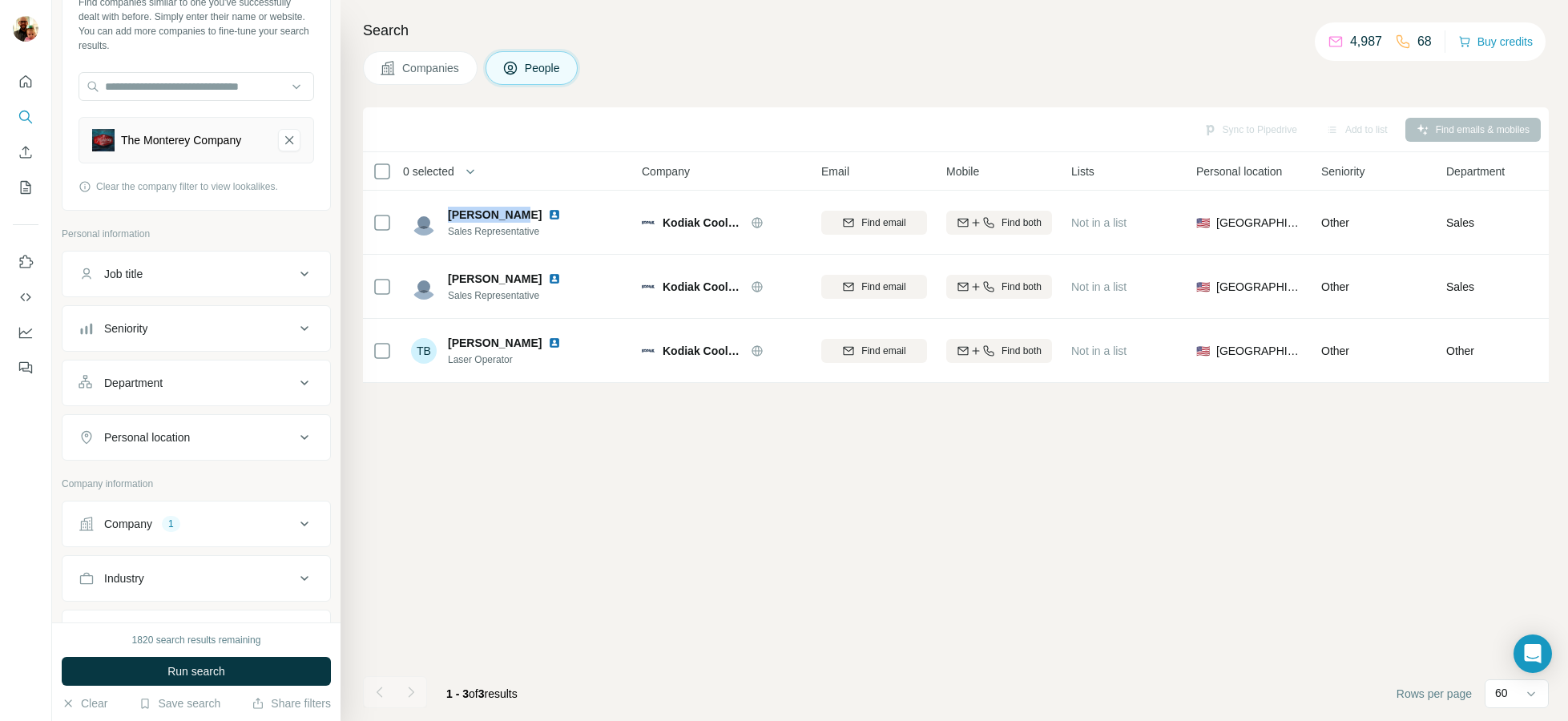
copy span "[PERSON_NAME]"
click at [1206, 124] on button "Sync to Pipedrive (3)" at bounding box center [1214, 130] width 131 height 24
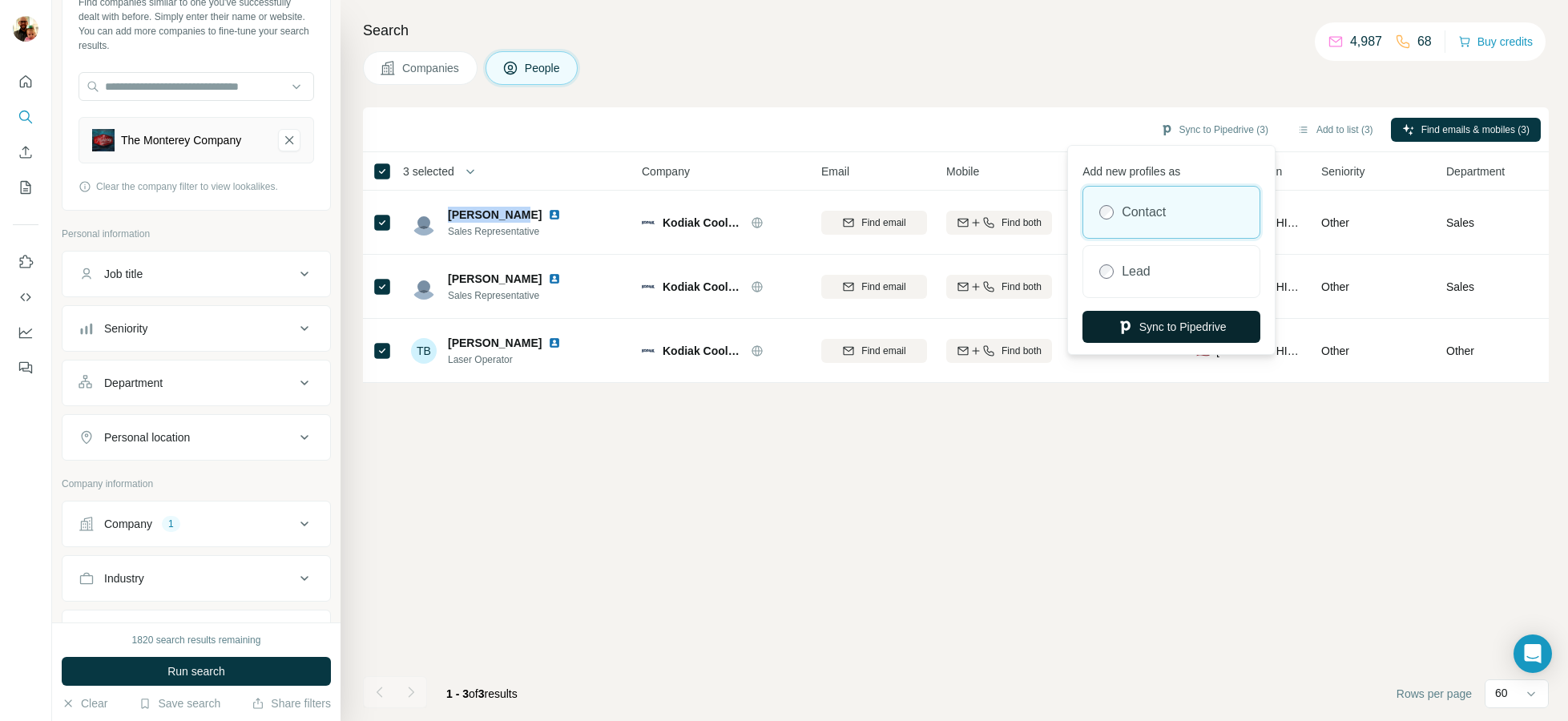
click at [1141, 326] on button "Sync to Pipedrive" at bounding box center [1171, 326] width 178 height 32
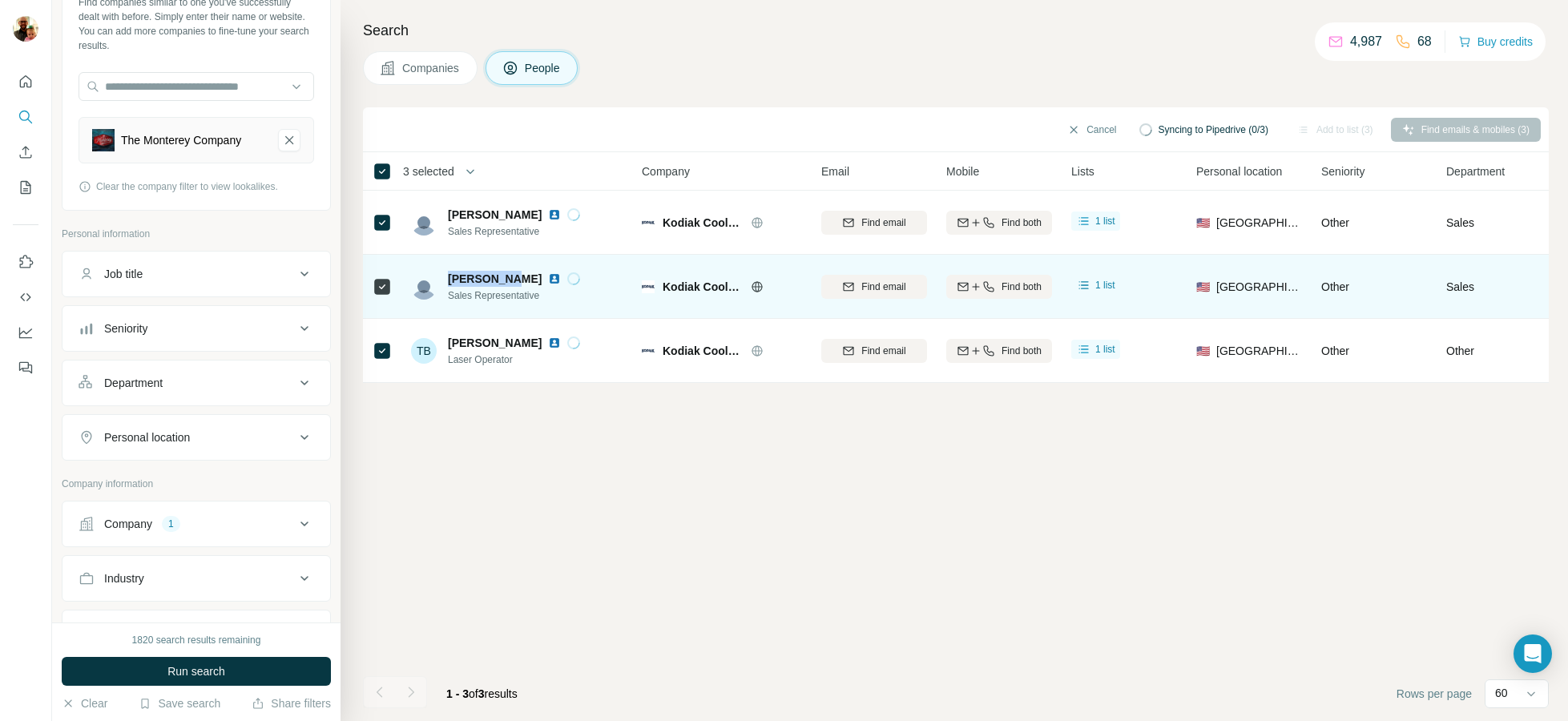
drag, startPoint x: 501, startPoint y: 277, endPoint x: 449, endPoint y: 276, distance: 52.0
click at [449, 276] on span "[PERSON_NAME]" at bounding box center [494, 279] width 94 height 16
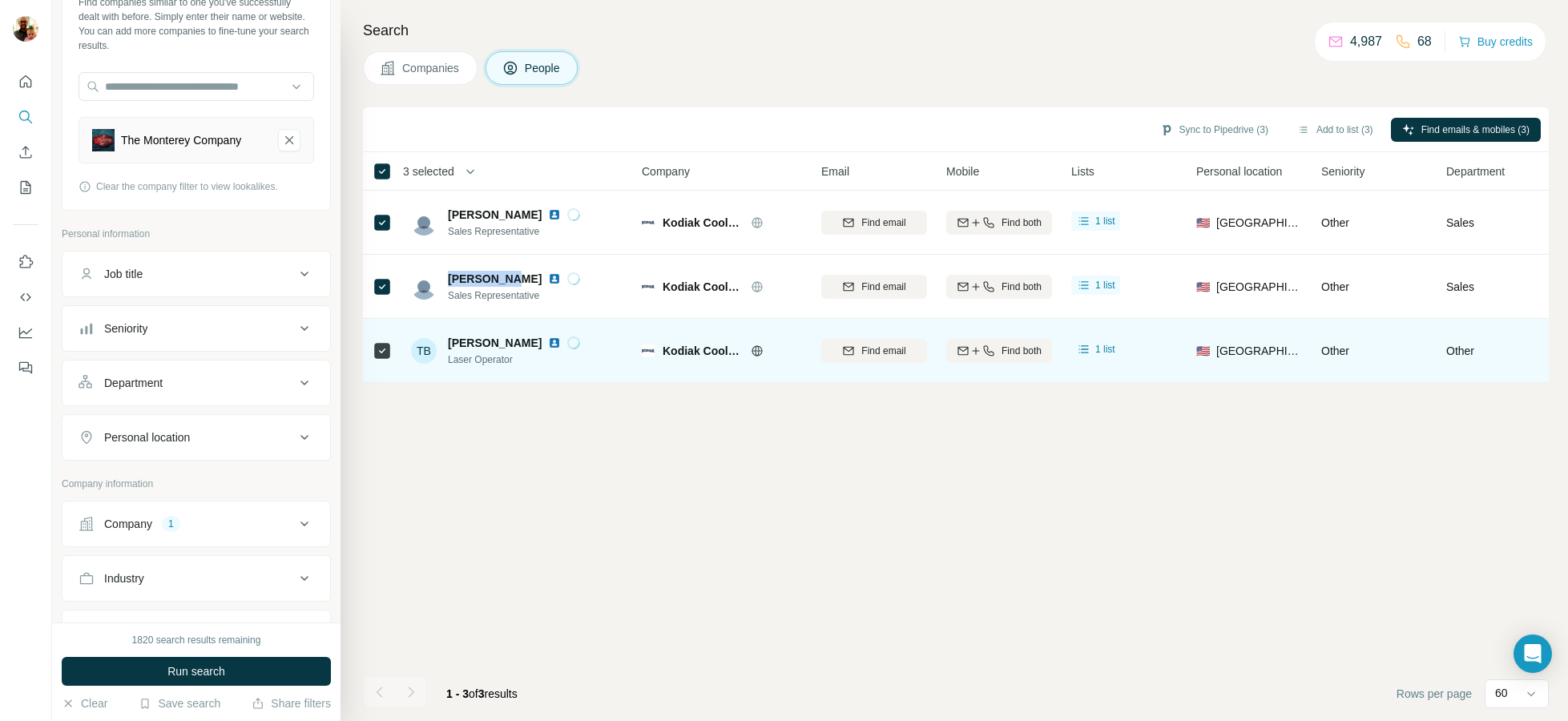
copy span "[PERSON_NAME]"
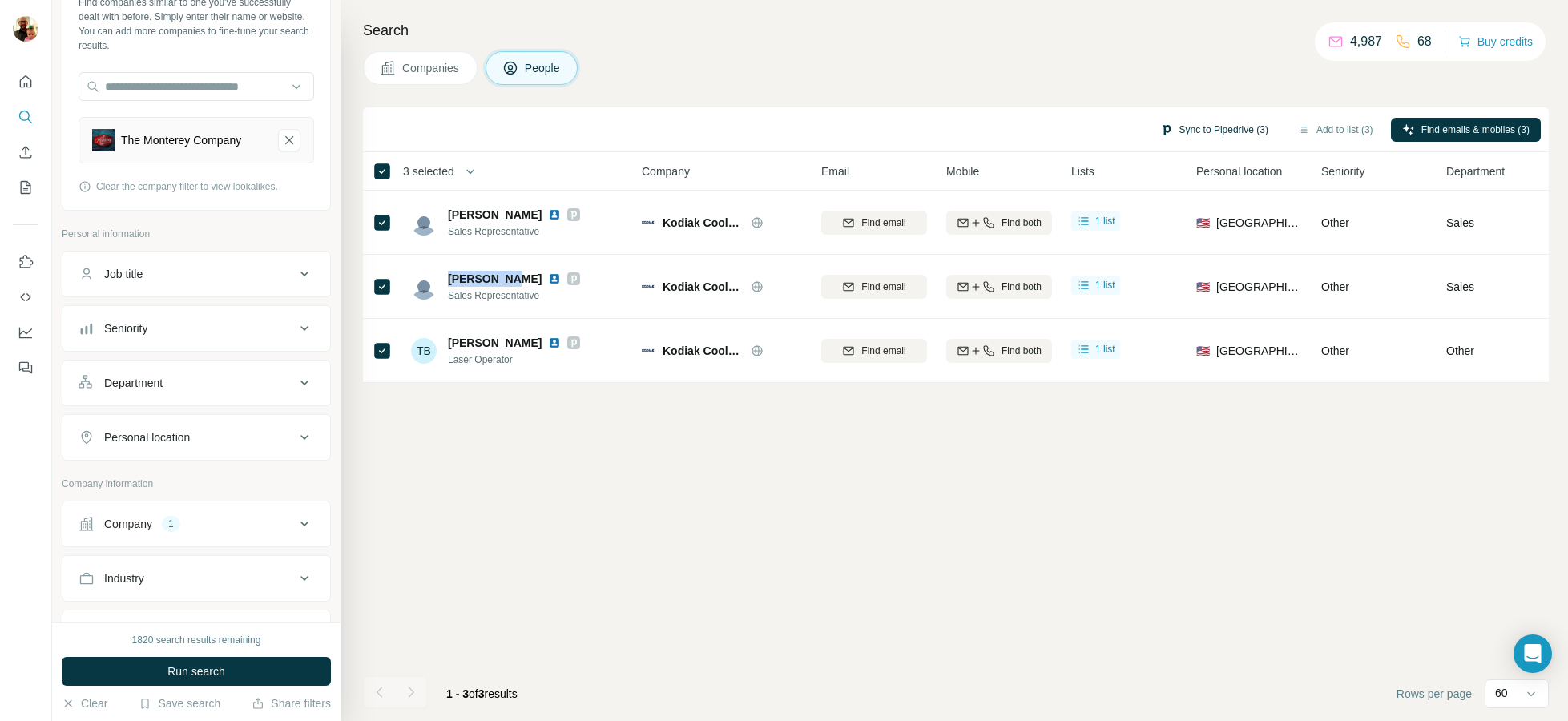
click at [1187, 128] on button "Sync to Pipedrive (3)" at bounding box center [1214, 130] width 131 height 24
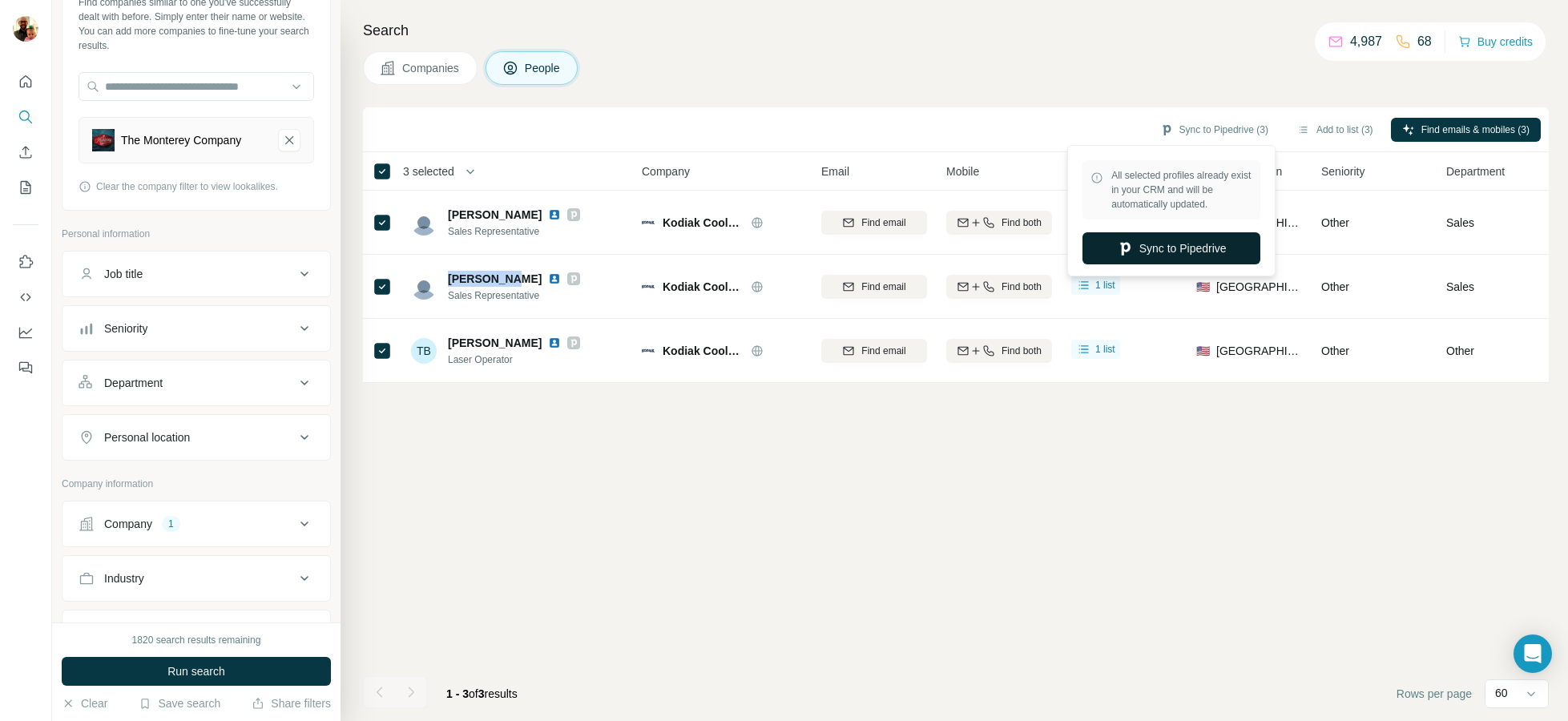
click at [1143, 252] on button "Sync to Pipedrive" at bounding box center [1171, 248] width 178 height 32
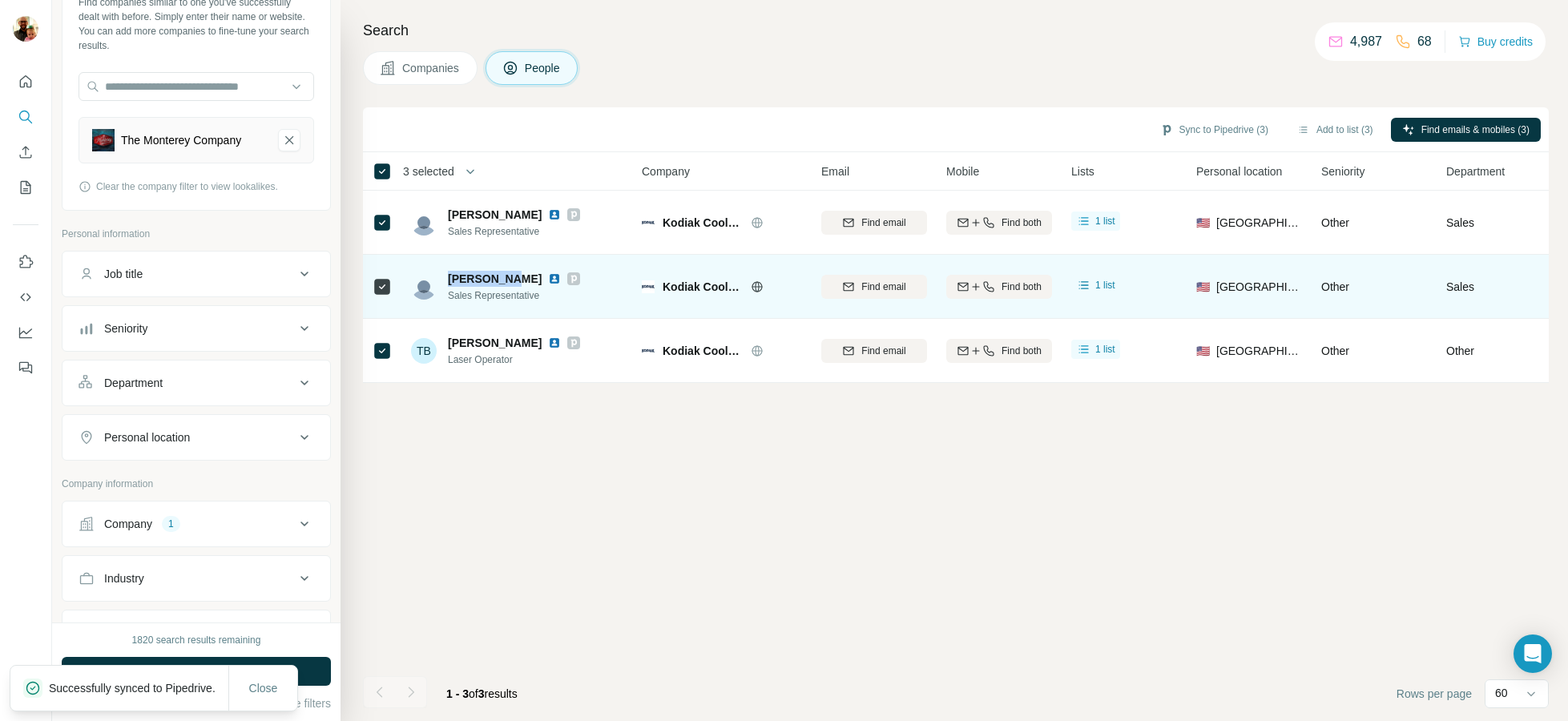
drag, startPoint x: 425, startPoint y: 78, endPoint x: 496, endPoint y: 307, distance: 239.8
click at [425, 78] on button "Companies" at bounding box center [420, 67] width 115 height 33
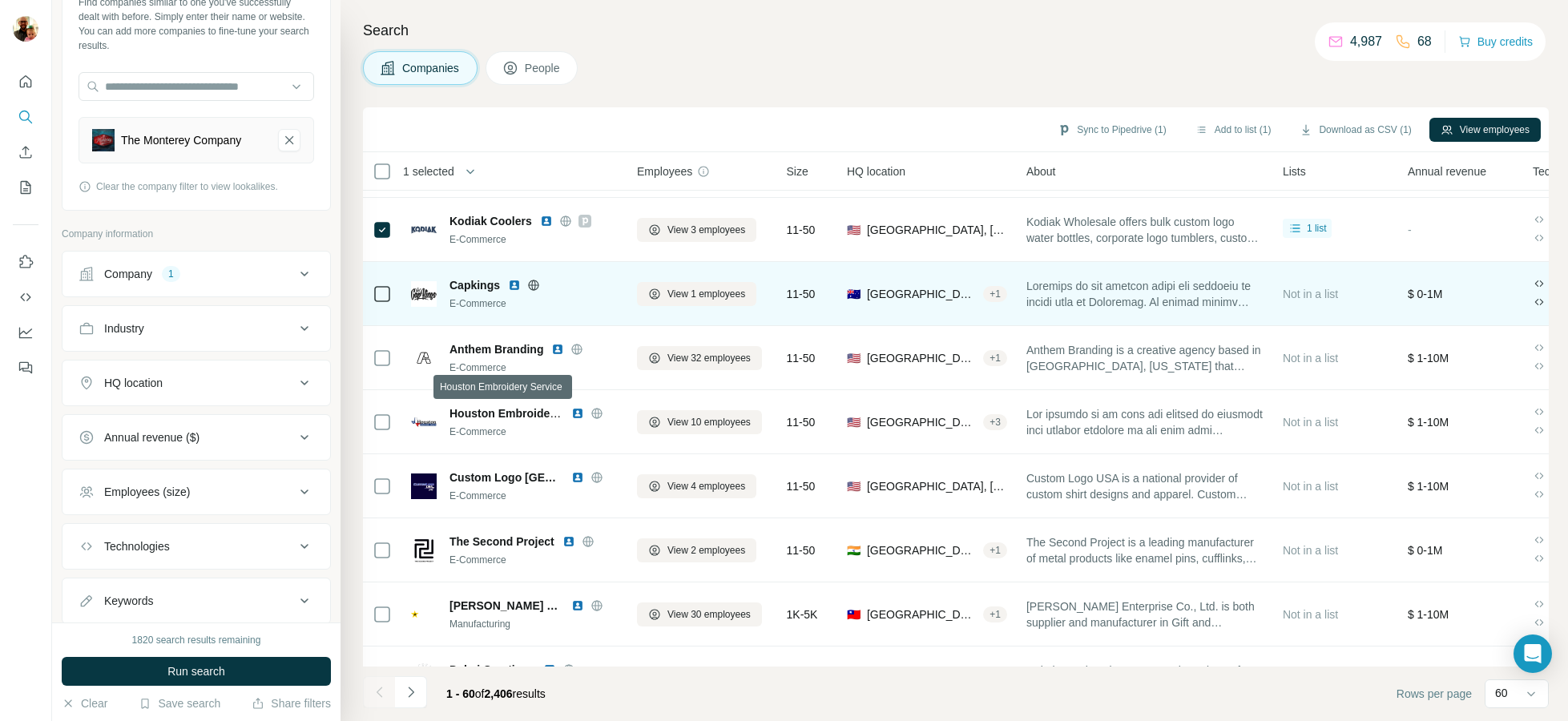
scroll to position [46, 5]
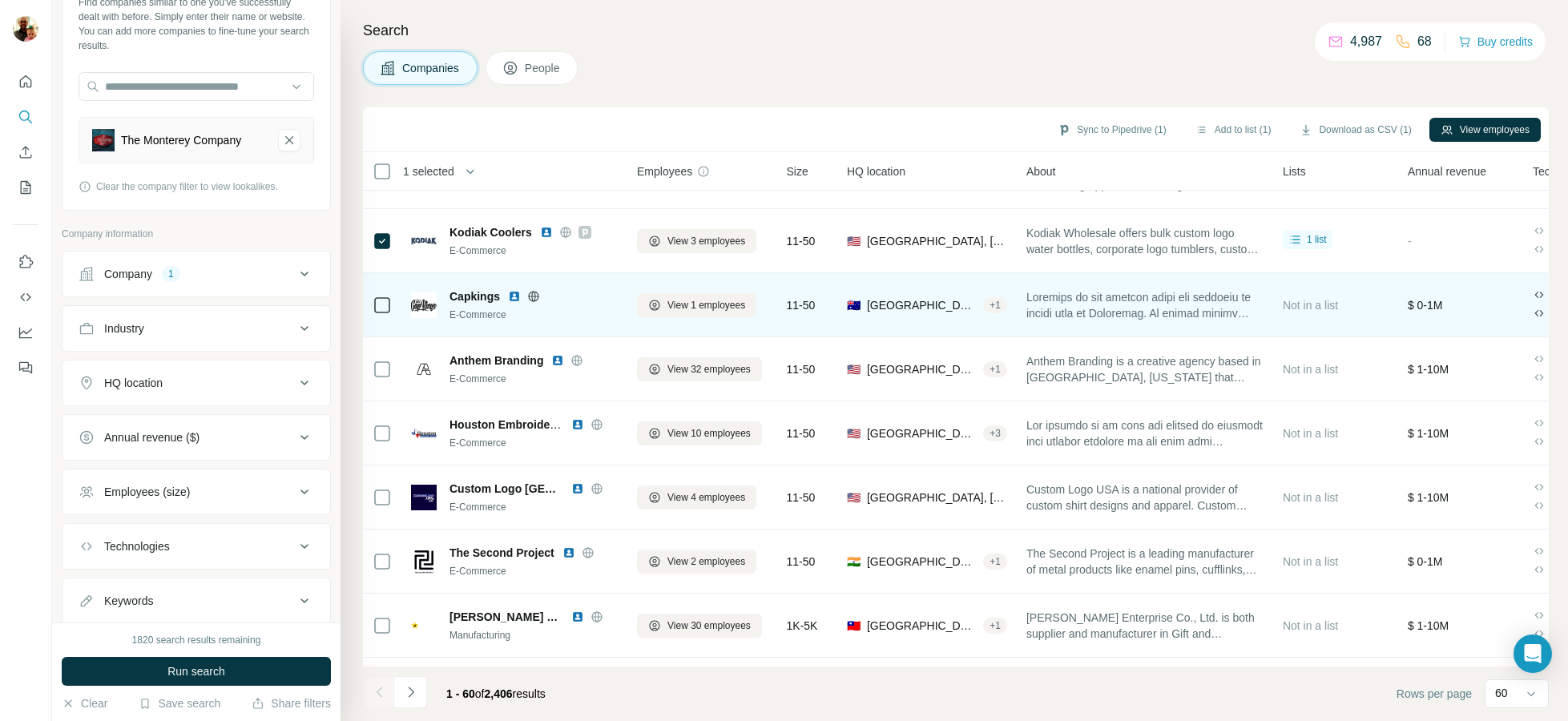
click at [484, 299] on span "Capkings" at bounding box center [475, 297] width 50 height 16
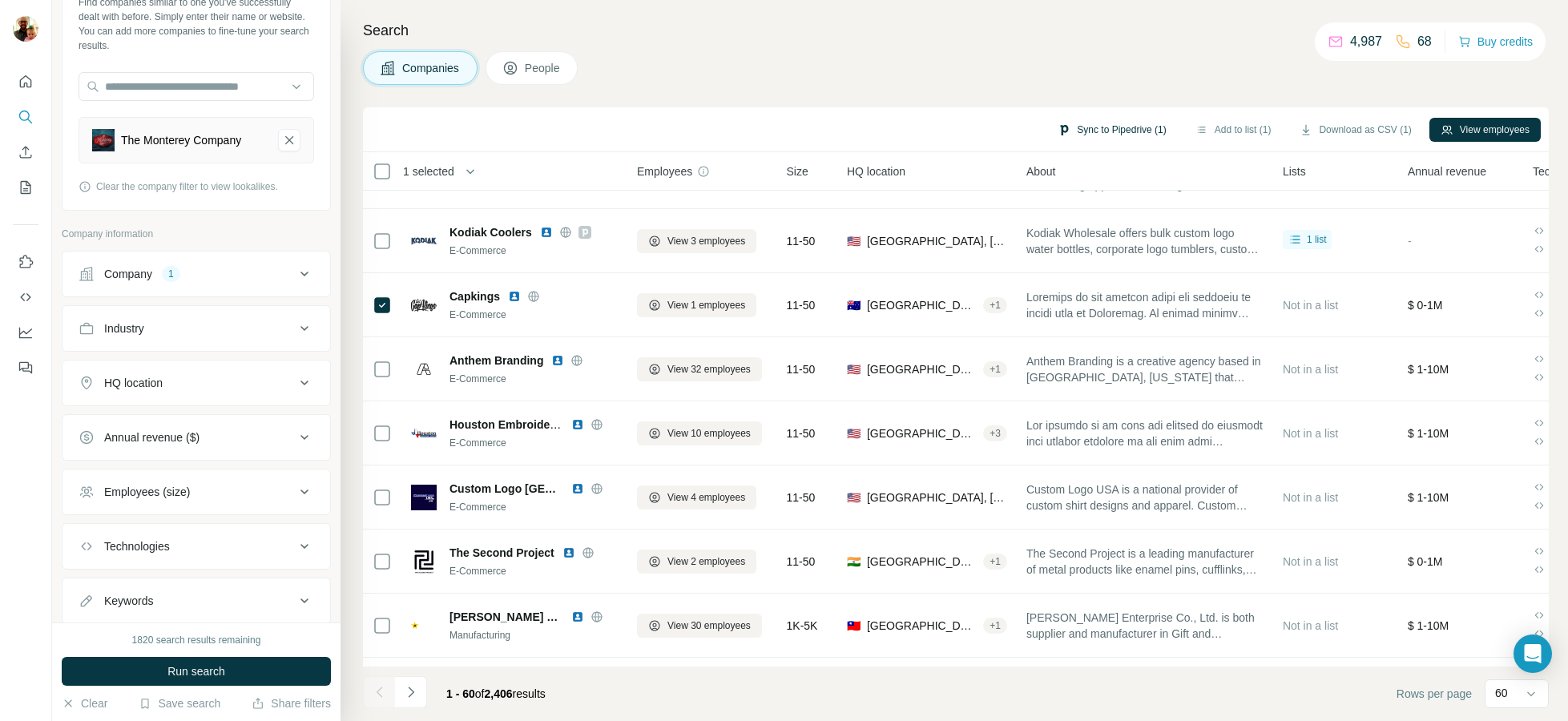
click at [1112, 124] on button "Sync to Pipedrive (1)" at bounding box center [1111, 130] width 131 height 24
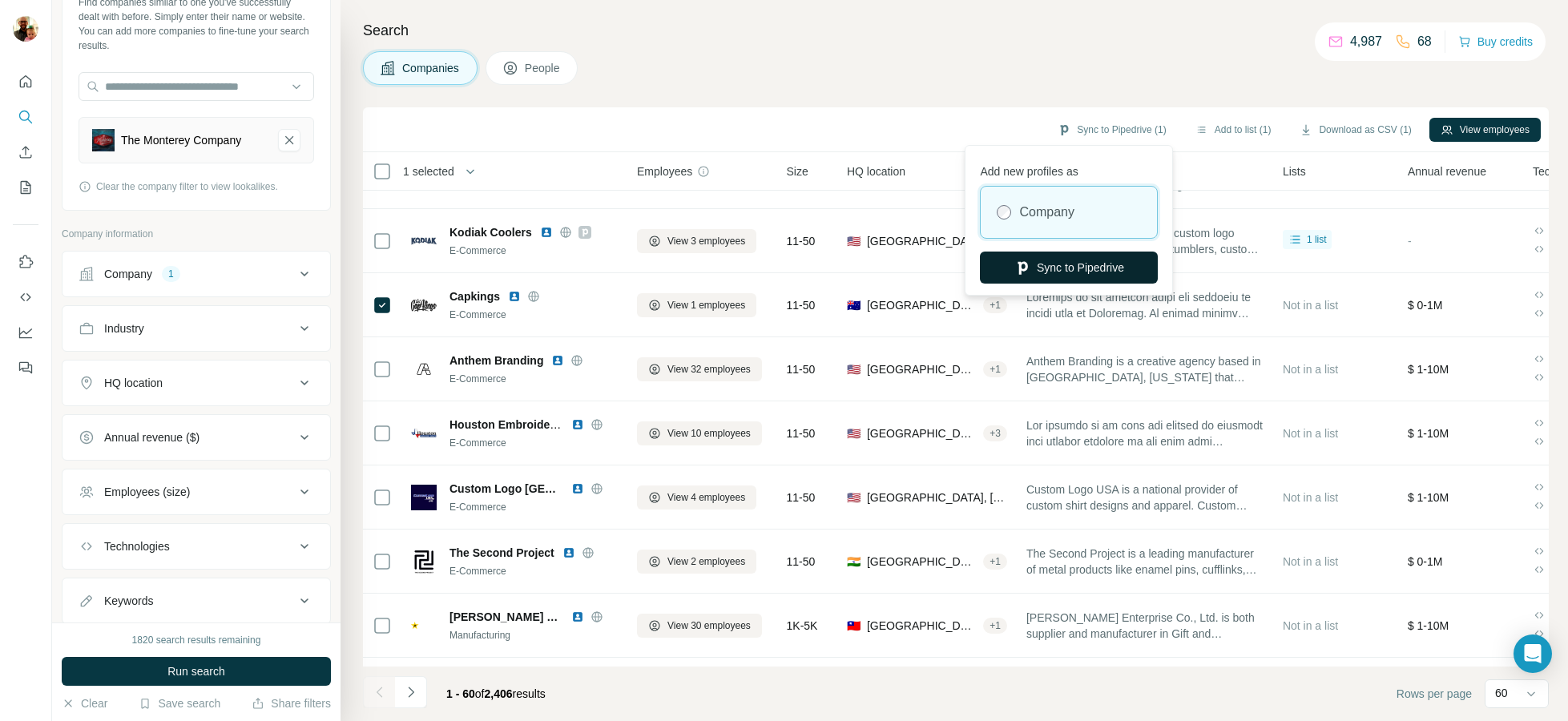
click at [1048, 264] on button "Sync to Pipedrive" at bounding box center [1069, 267] width 178 height 32
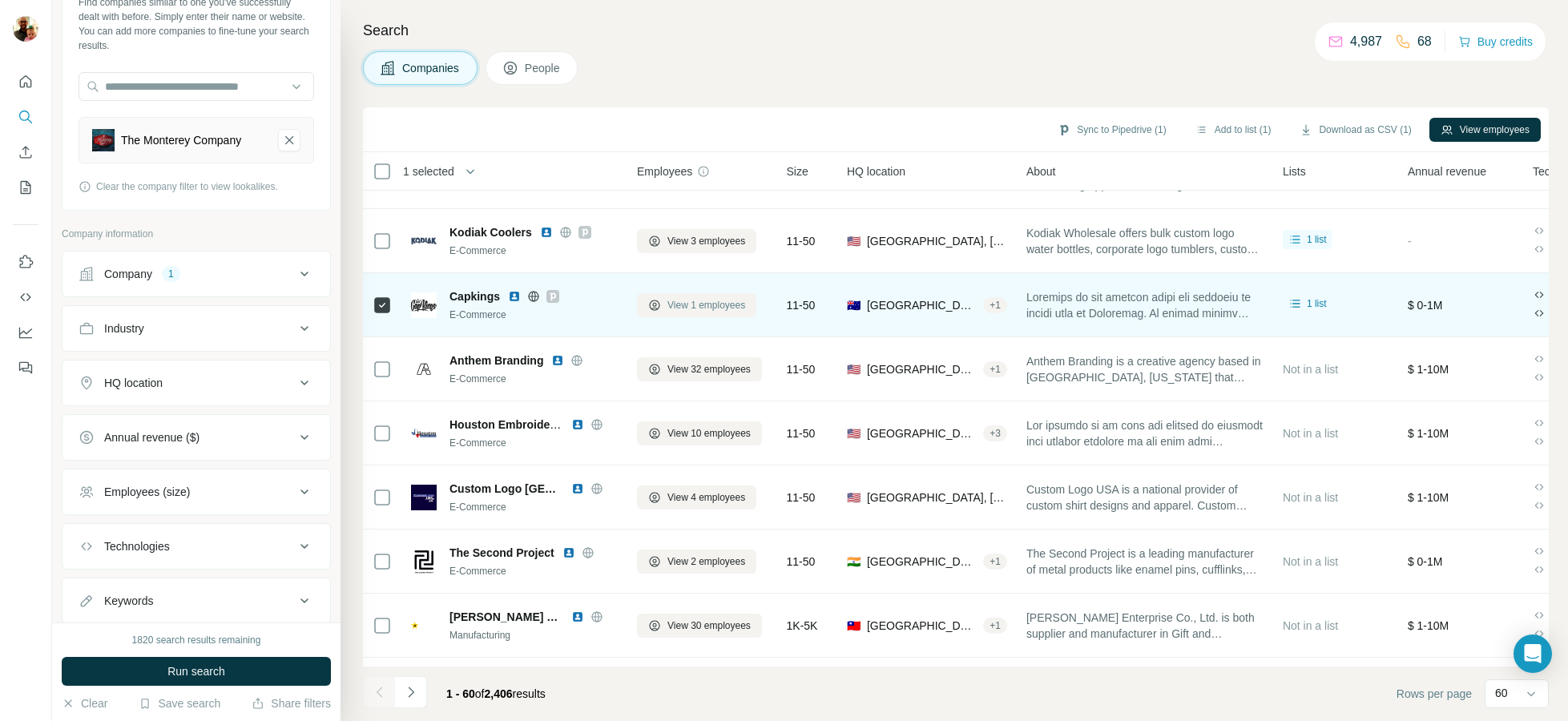
click at [670, 301] on span "View 1 employees" at bounding box center [707, 305] width 78 height 15
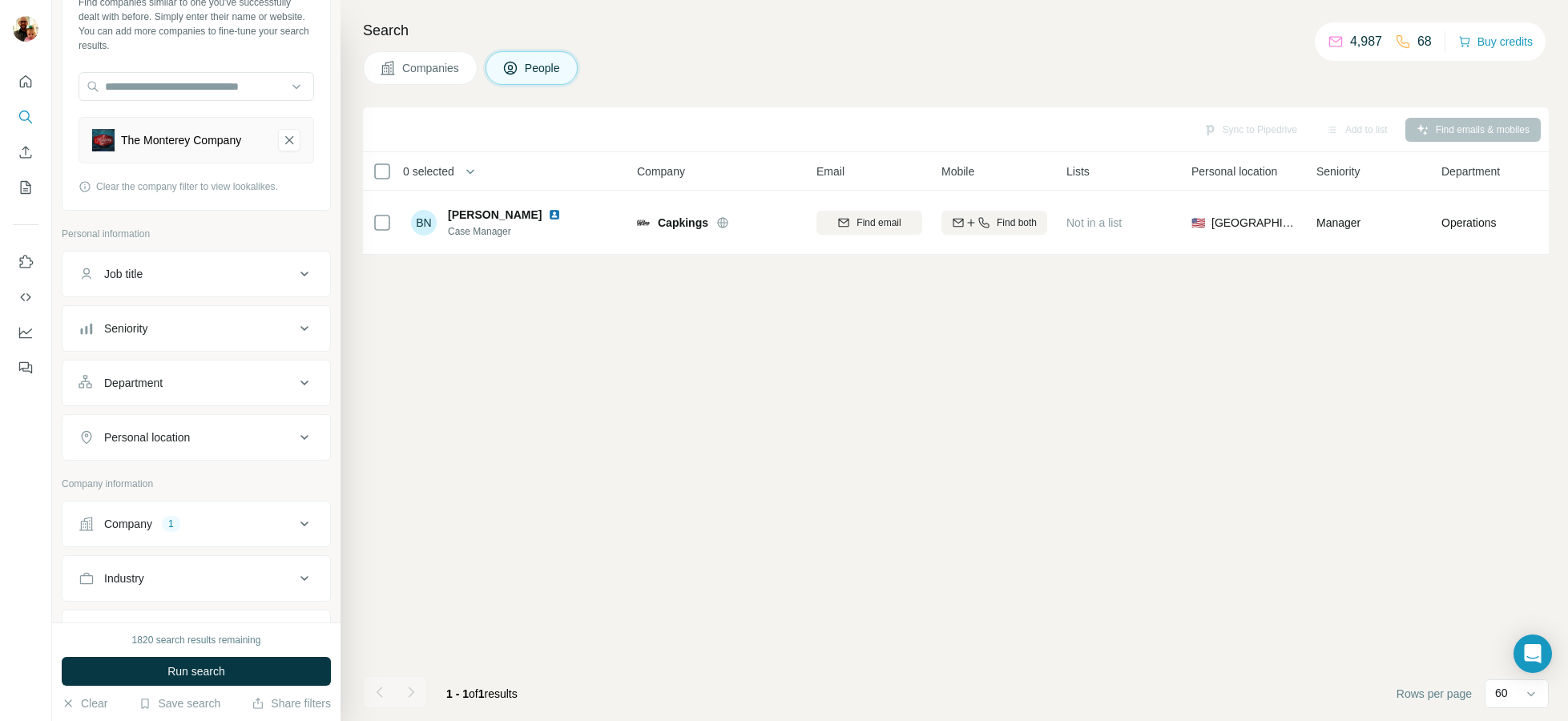
scroll to position [0, 5]
click at [1241, 132] on button "Sync to Pipedrive (1)" at bounding box center [1214, 130] width 131 height 24
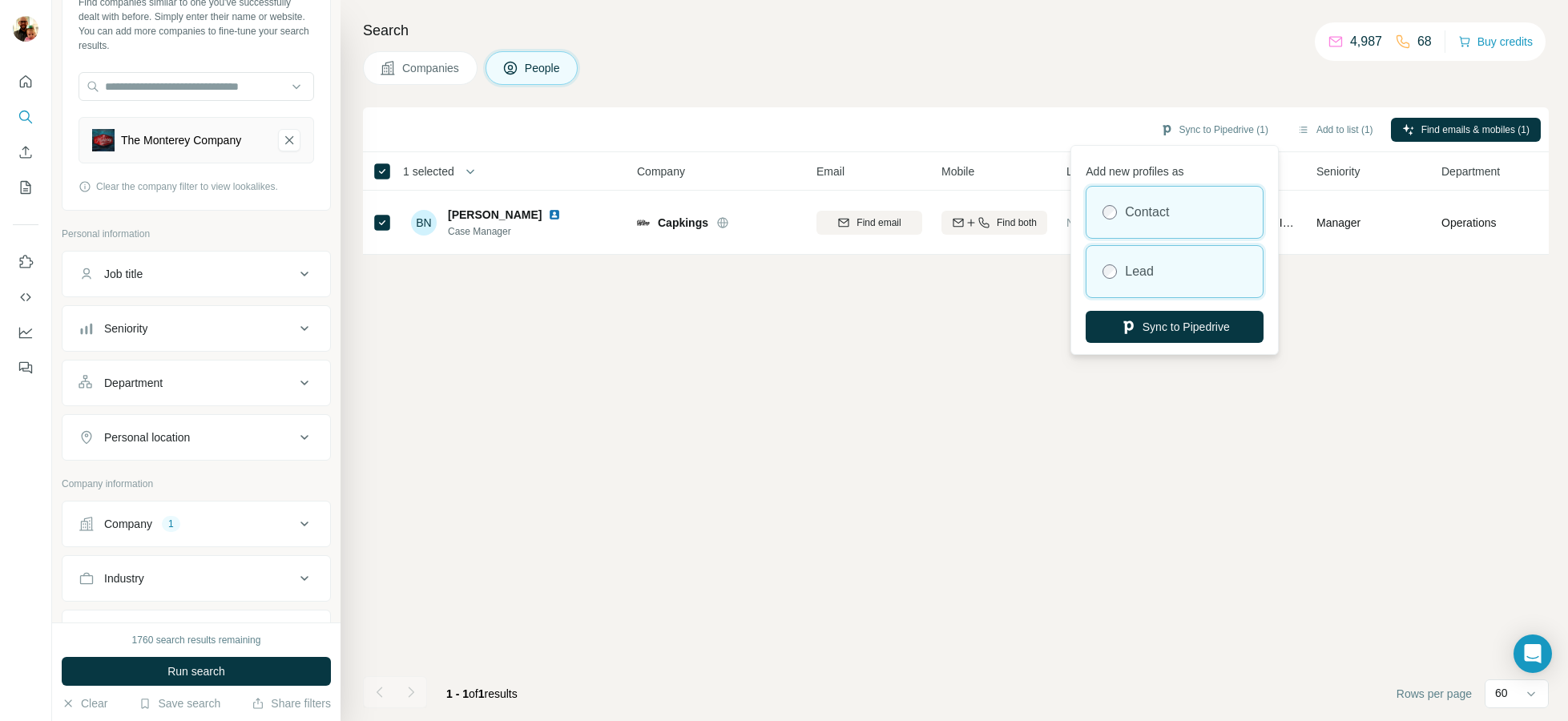
click at [1166, 266] on div "Lead" at bounding box center [1174, 271] width 176 height 51
click at [1162, 318] on button "Sync to Pipedrive" at bounding box center [1174, 326] width 178 height 32
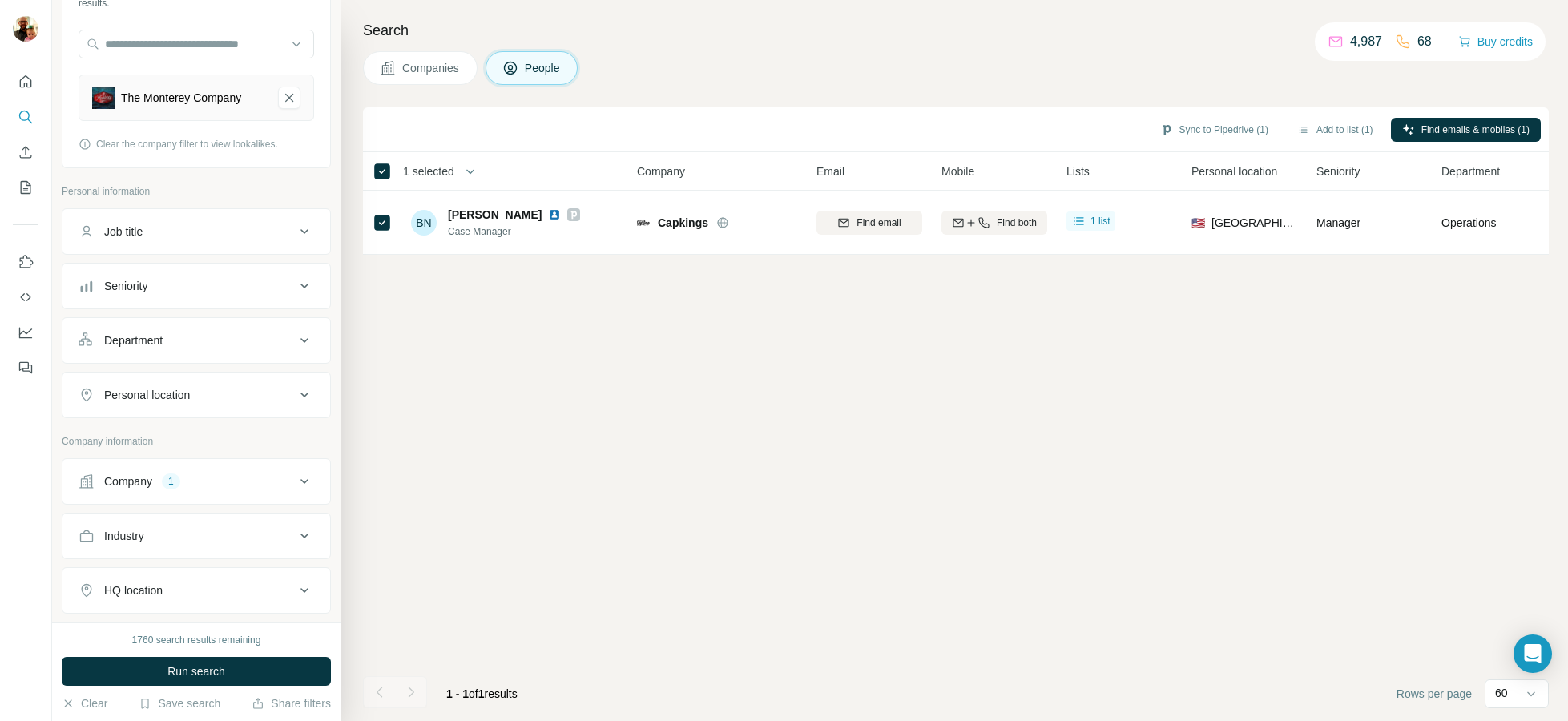
scroll to position [138, 0]
click at [250, 227] on div "Job title" at bounding box center [187, 231] width 216 height 16
click at [207, 263] on input "text" at bounding box center [181, 270] width 203 height 28
click at [30, 191] on icon "My lists" at bounding box center [26, 188] width 11 height 13
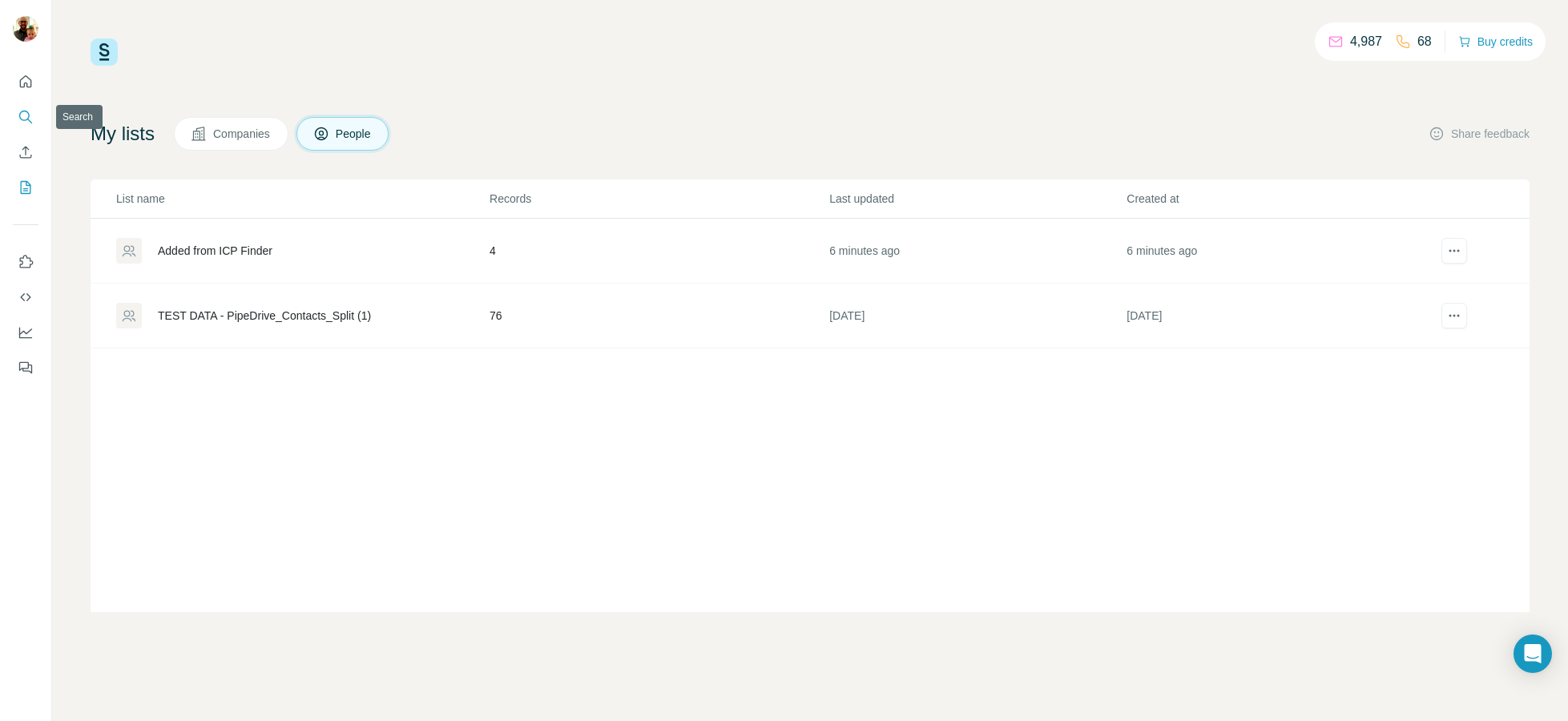
click at [24, 126] on button "Search" at bounding box center [26, 116] width 26 height 28
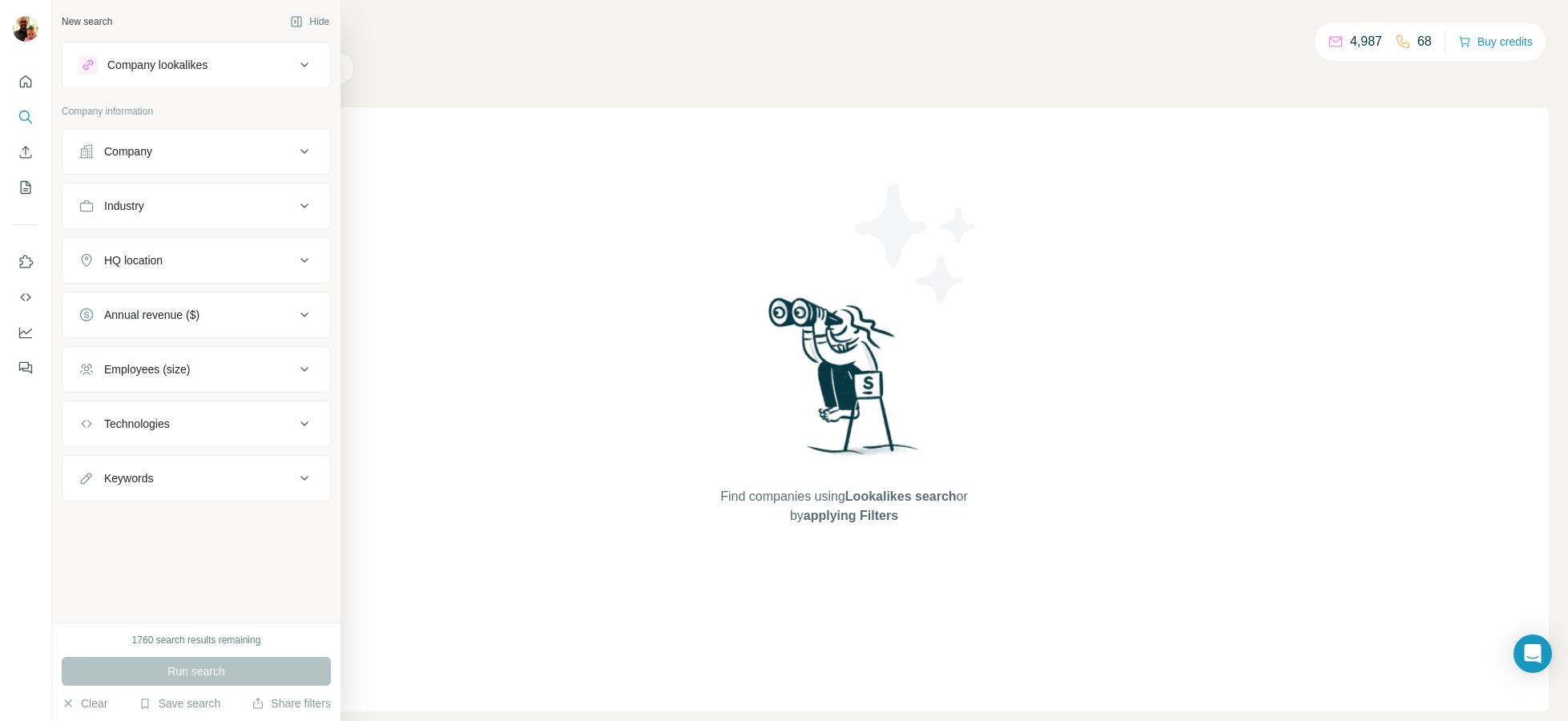
click at [244, 75] on button "Company lookalikes" at bounding box center [196, 64] width 268 height 38
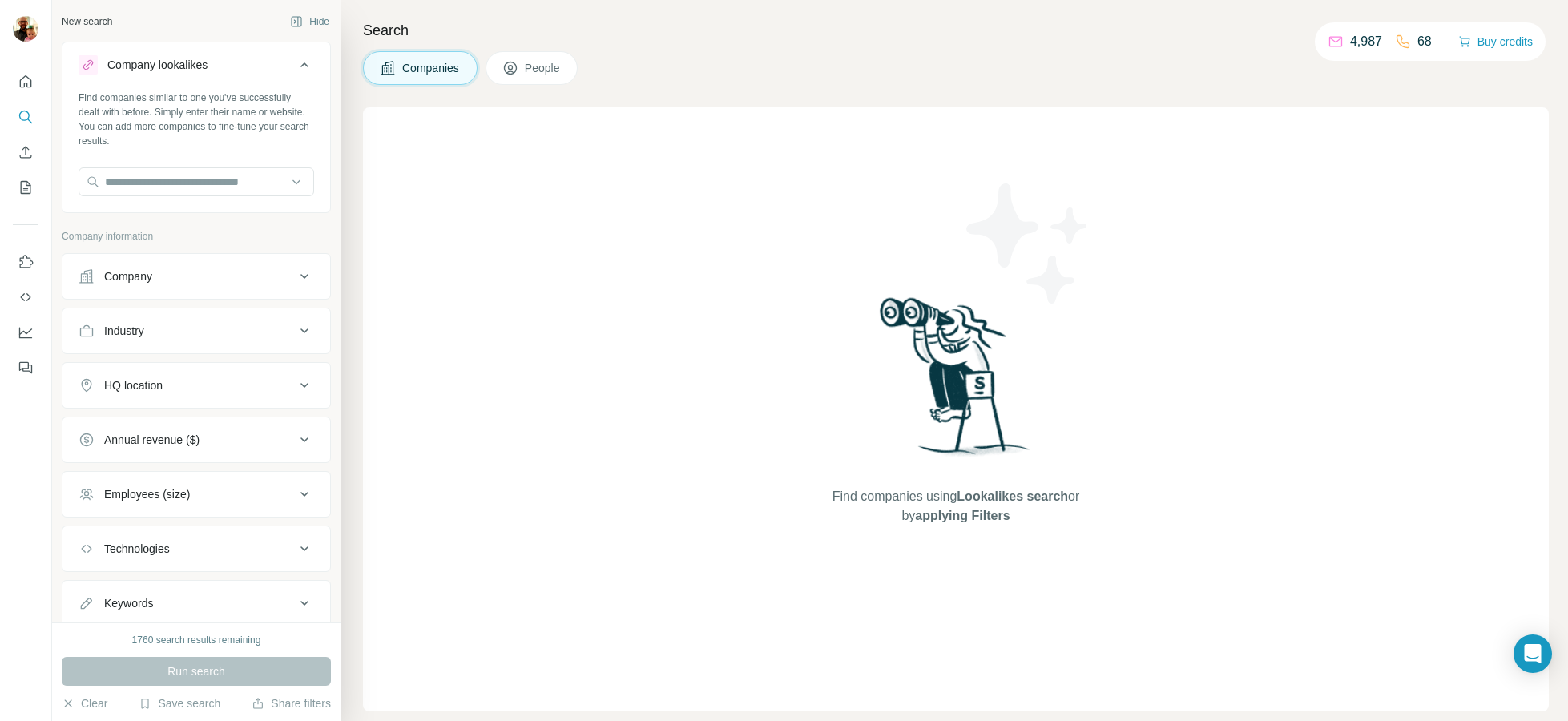
click at [244, 75] on button "Company lookalikes" at bounding box center [196, 67] width 268 height 45
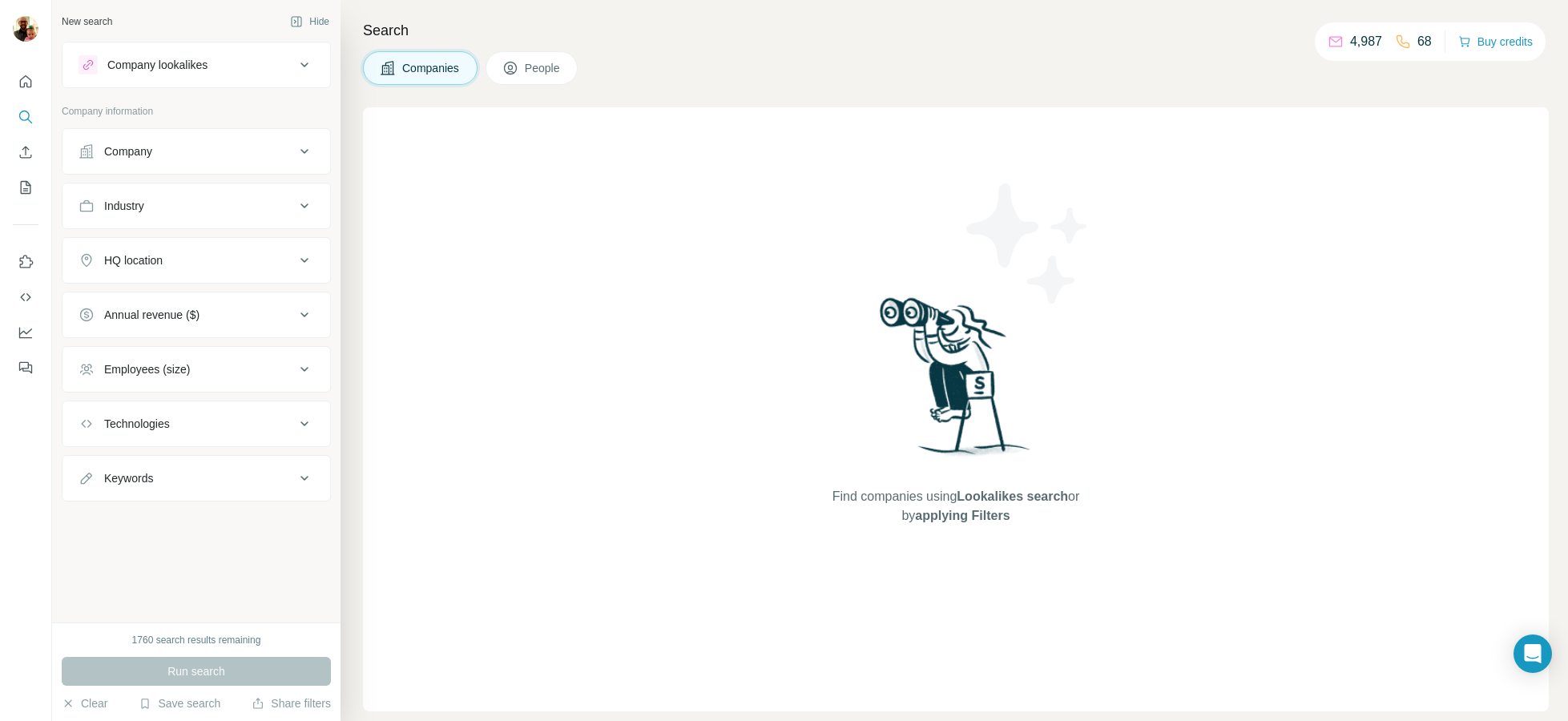
click at [224, 149] on div "Company" at bounding box center [187, 151] width 216 height 16
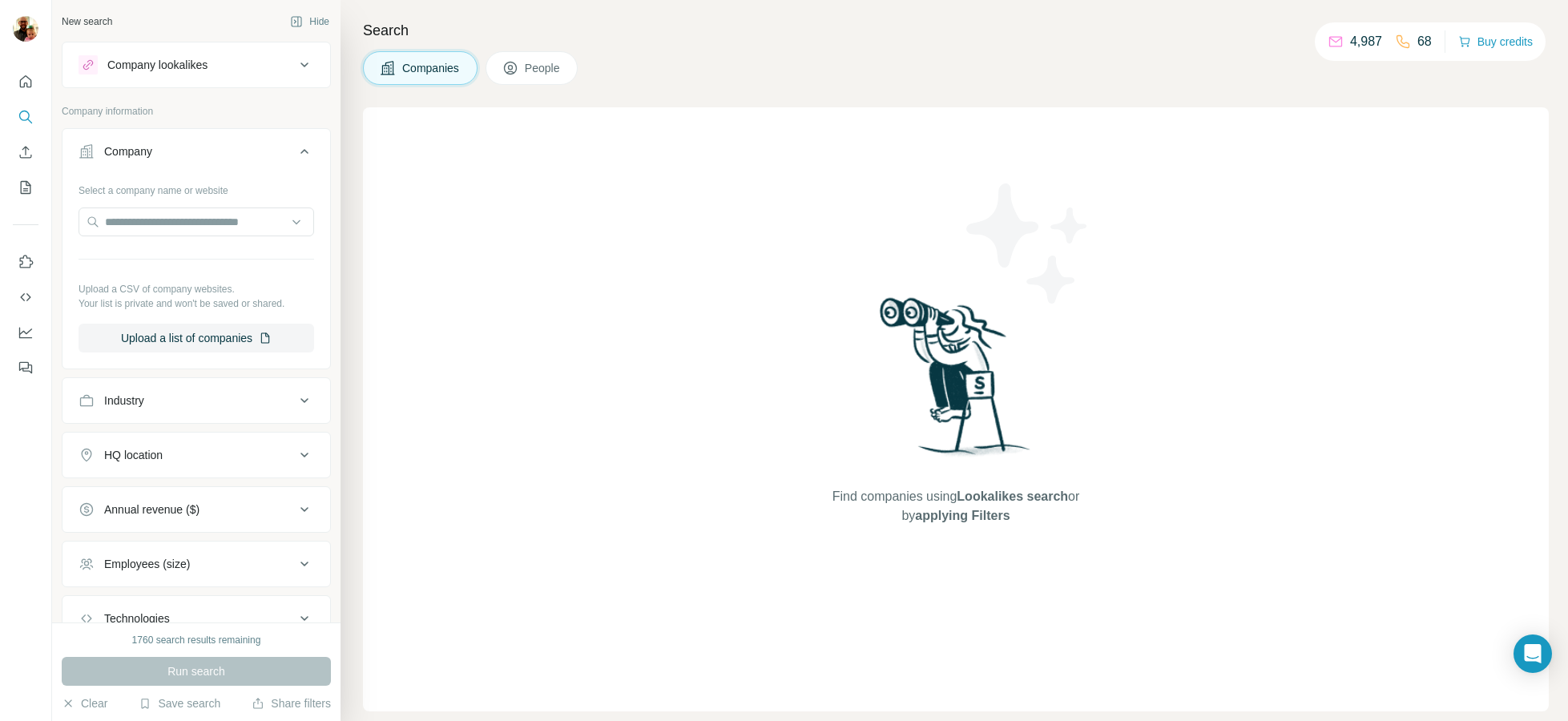
click at [224, 149] on div "Company" at bounding box center [187, 151] width 216 height 16
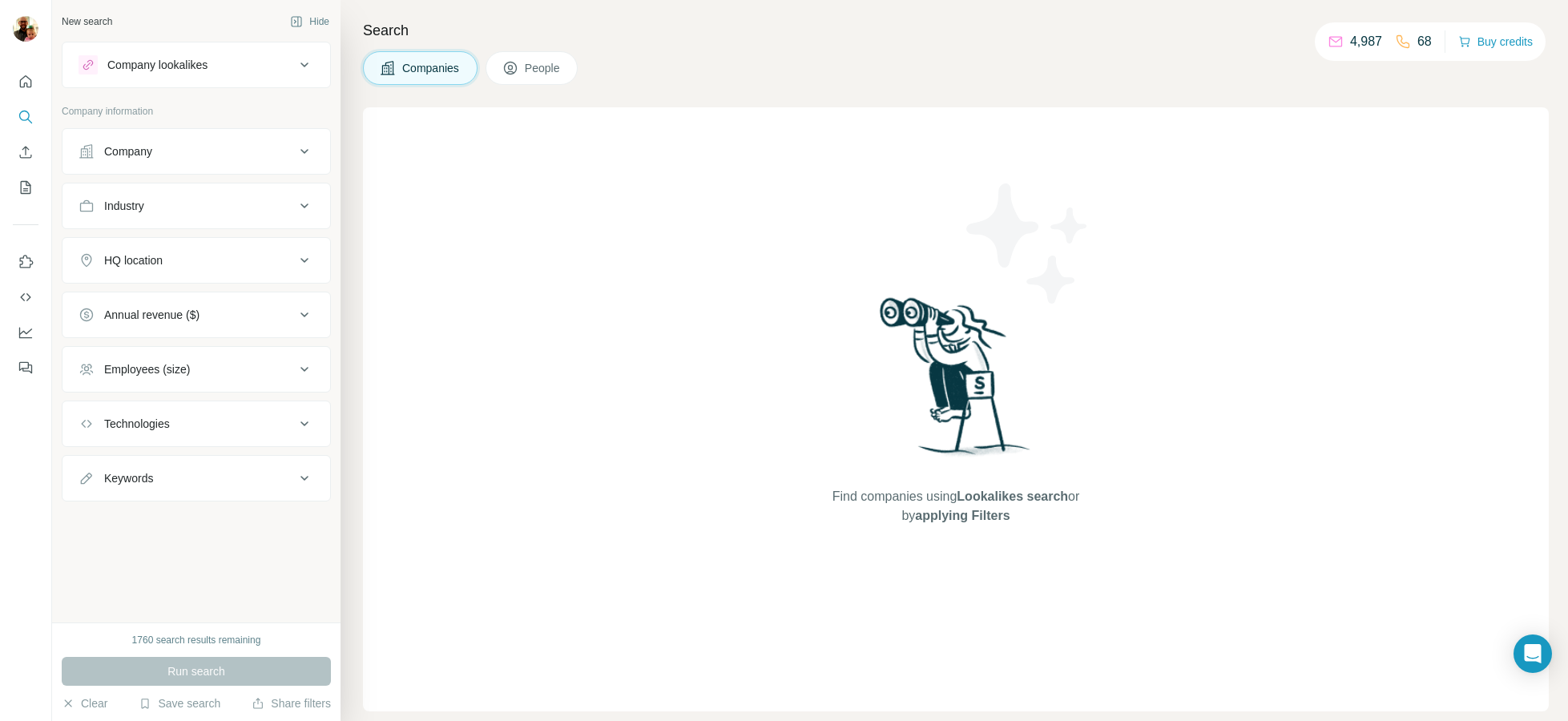
click at [219, 66] on div "Company lookalikes" at bounding box center [187, 65] width 216 height 20
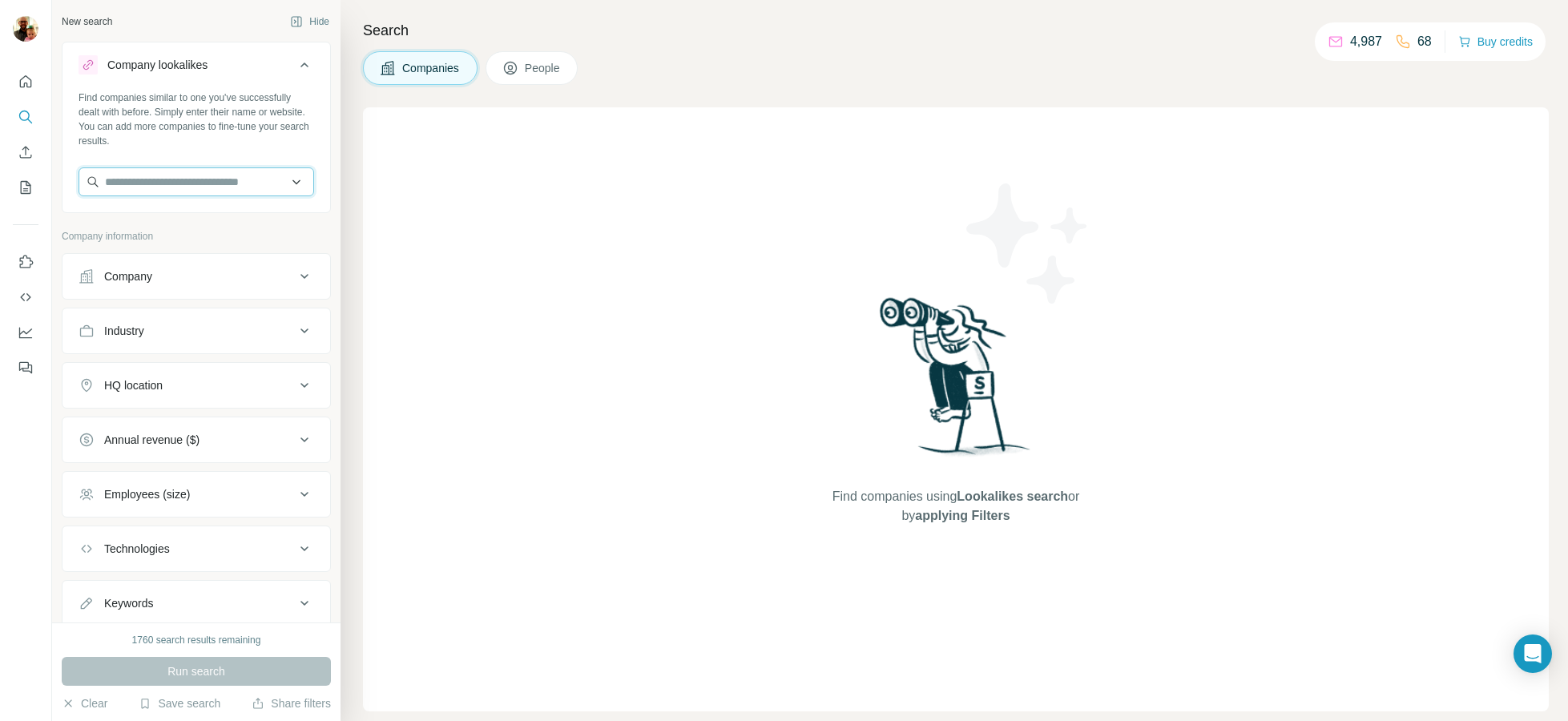
click at [184, 190] on input "text" at bounding box center [197, 181] width 236 height 28
type input "*"
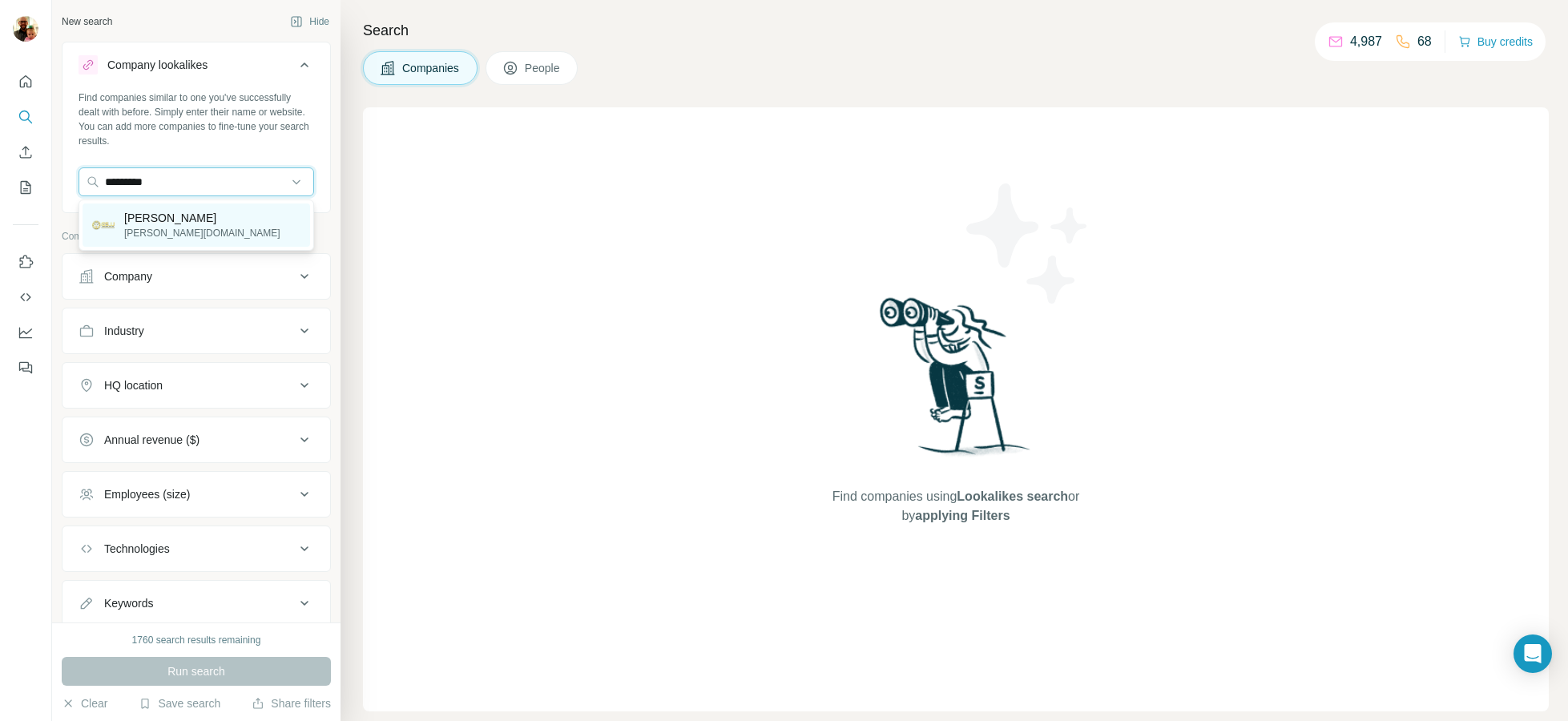
type input "*********"
click at [251, 205] on div "[PERSON_NAME] [PERSON_NAME][DOMAIN_NAME]" at bounding box center [196, 224] width 228 height 43
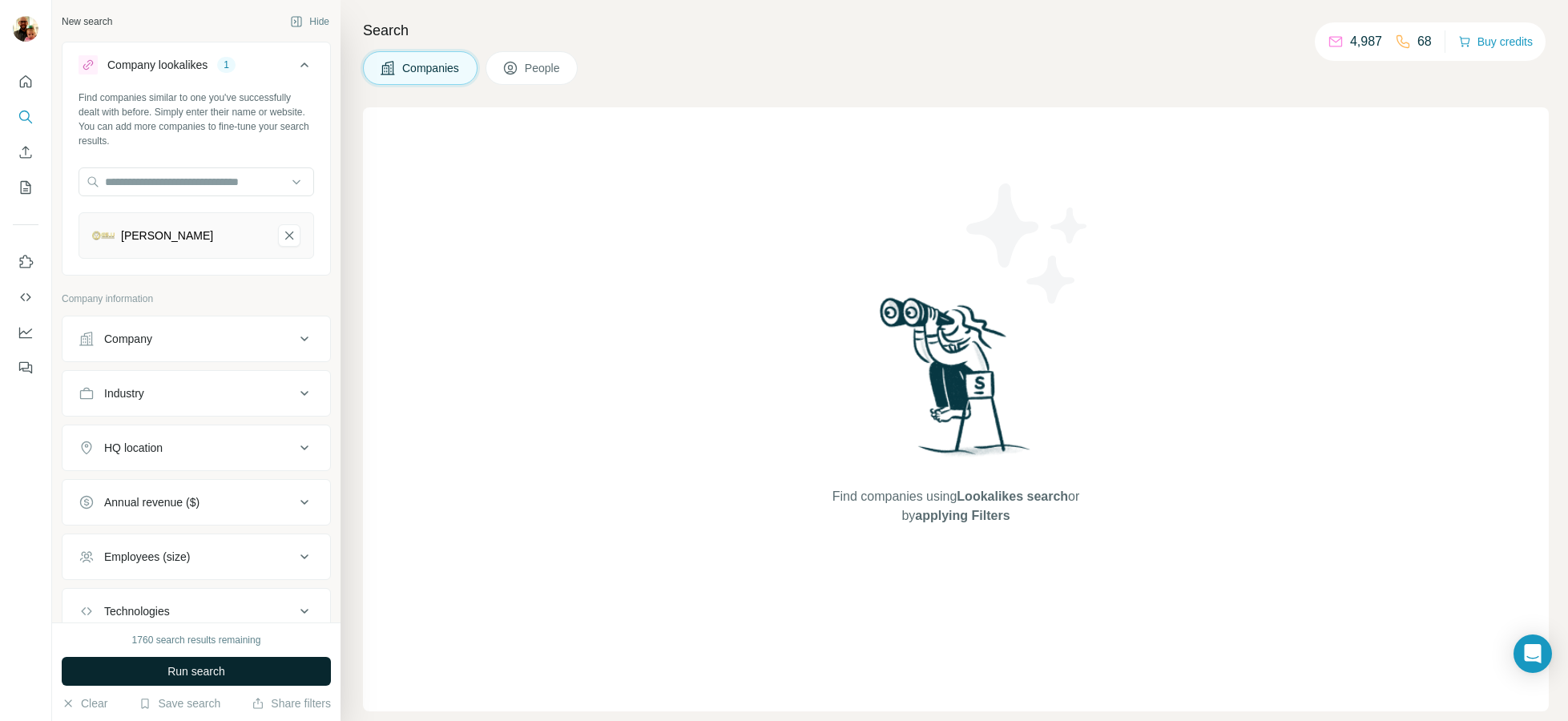
click at [175, 675] on span "Run search" at bounding box center [196, 671] width 58 height 16
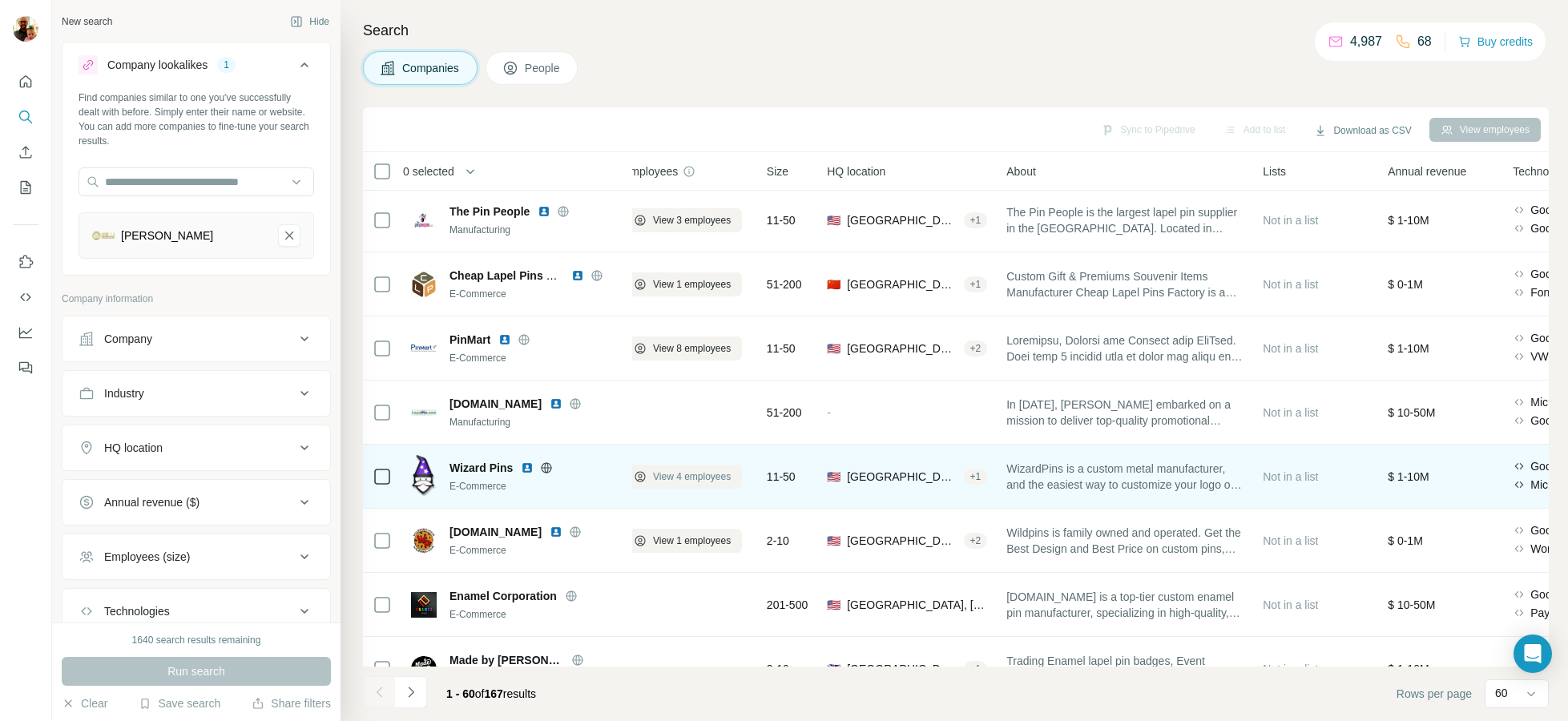
scroll to position [131, 0]
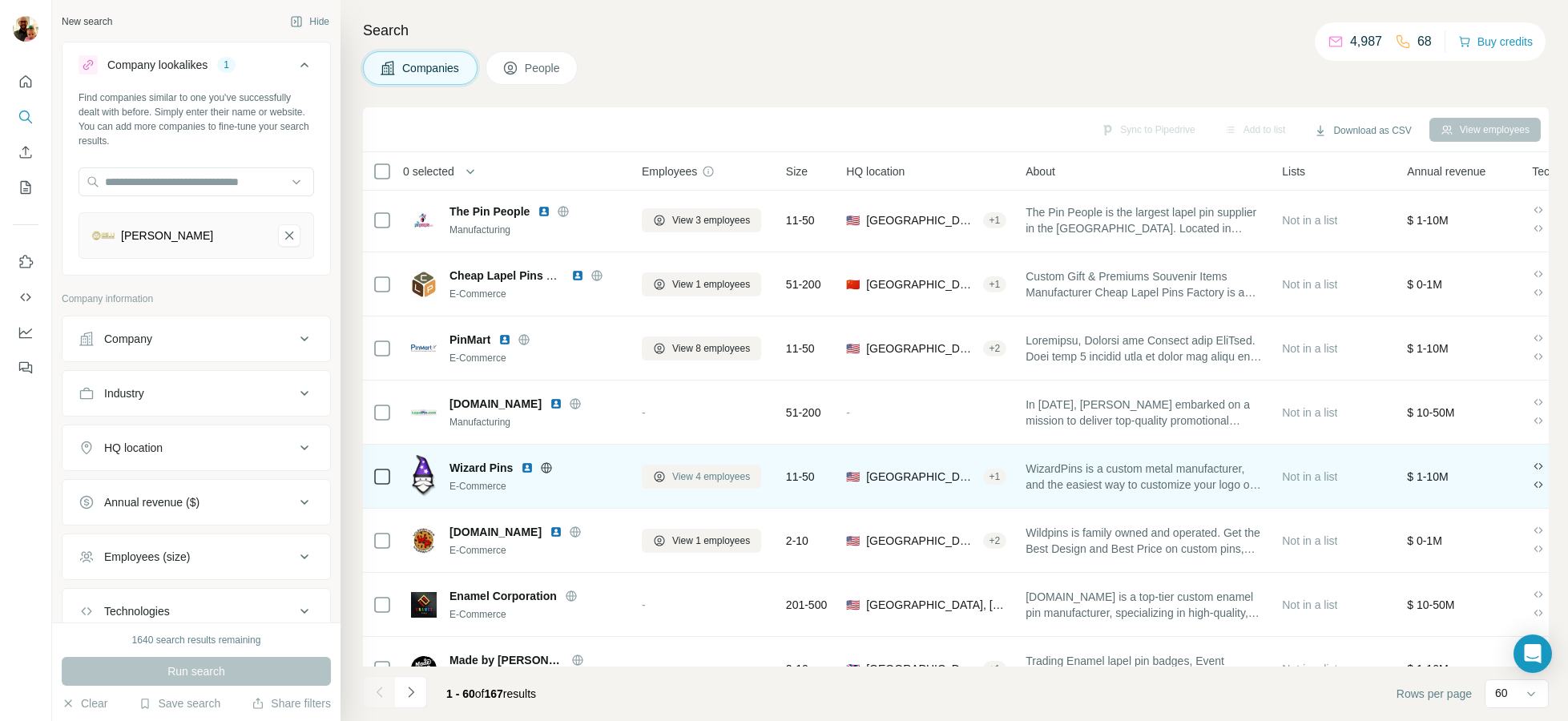
click at [685, 473] on span "View 4 employees" at bounding box center [711, 476] width 78 height 15
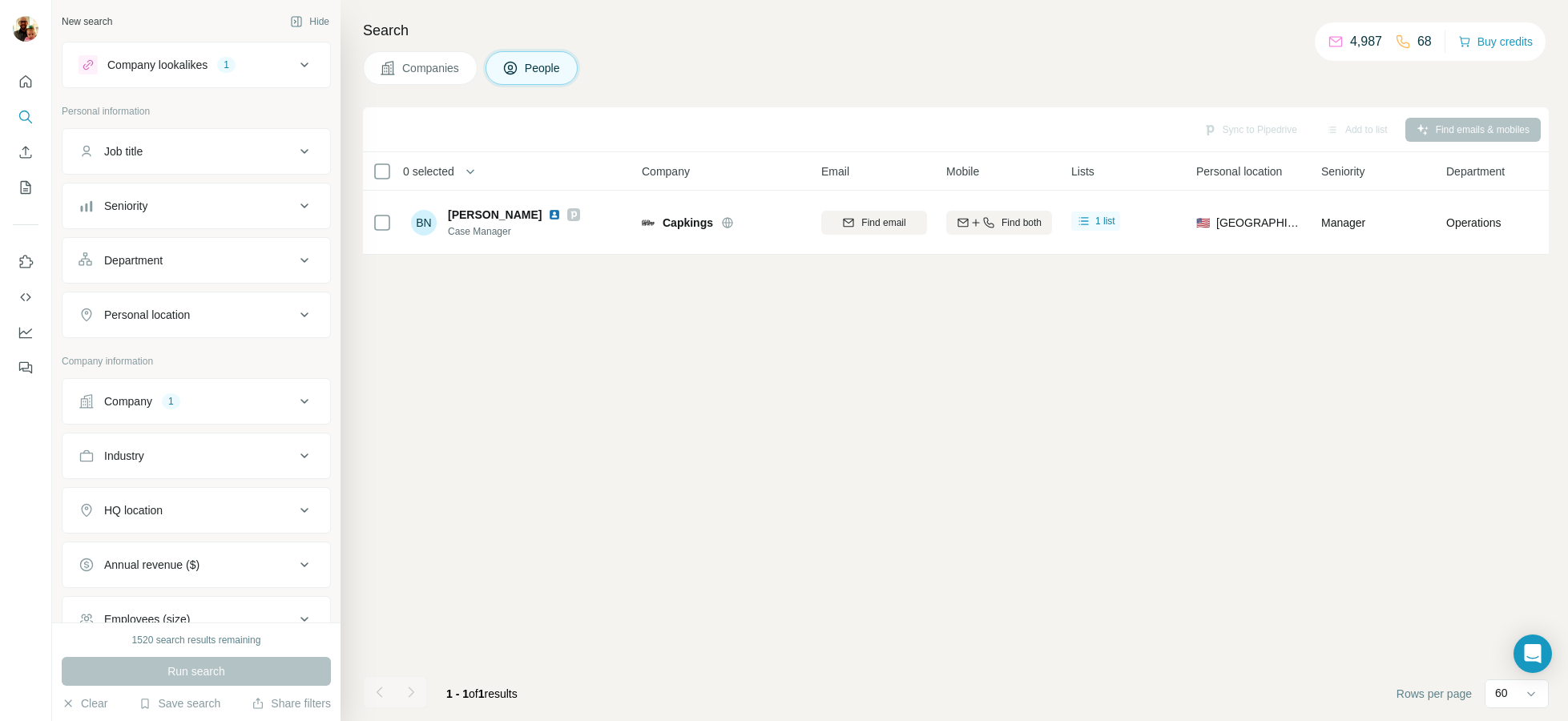
click at [296, 94] on div "Company lookalikes 1 Personal information Job title Seniority Department Person…" at bounding box center [196, 396] width 269 height 710
click at [306, 67] on icon at bounding box center [305, 65] width 20 height 20
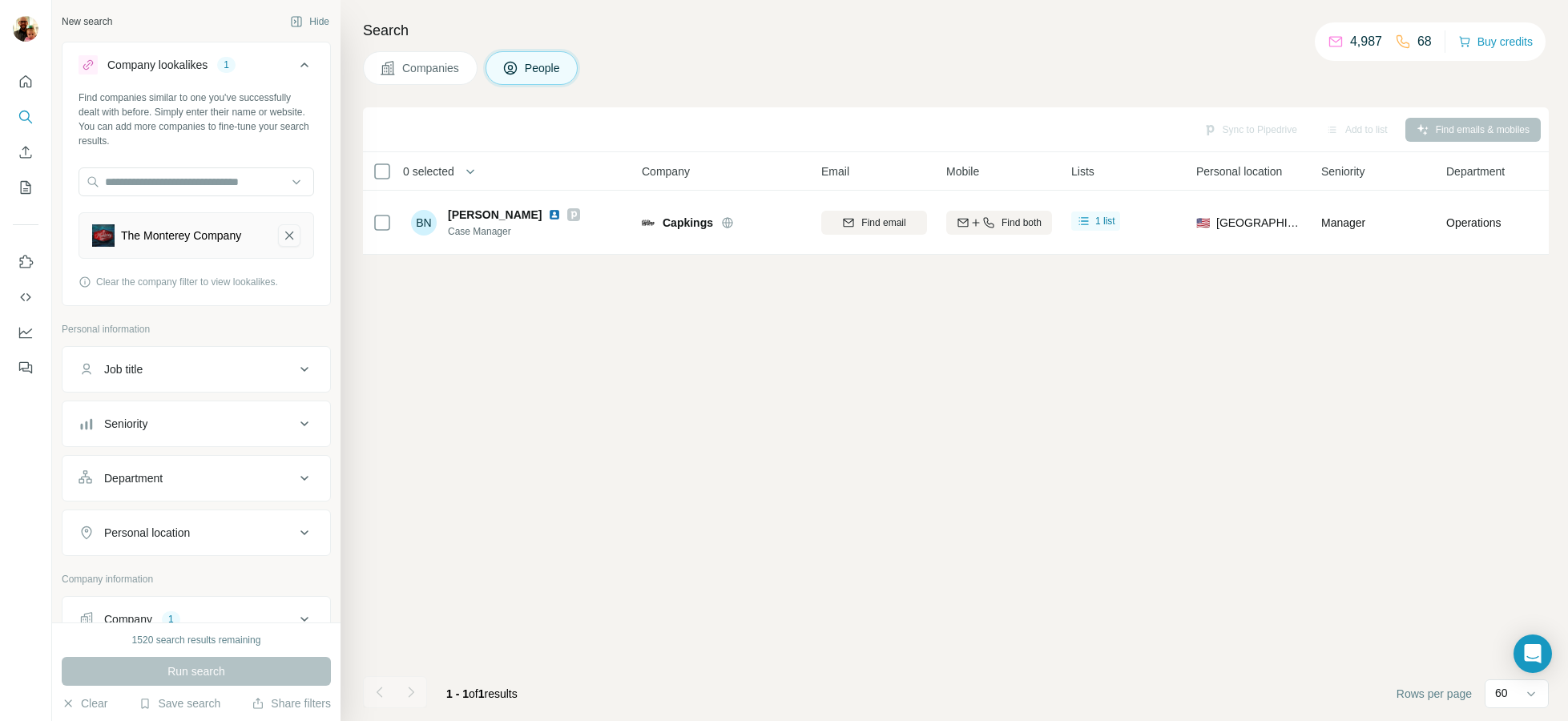
click at [290, 231] on icon "The Monterey Company-remove-button" at bounding box center [290, 236] width 15 height 16
